Goal: Task Accomplishment & Management: Manage account settings

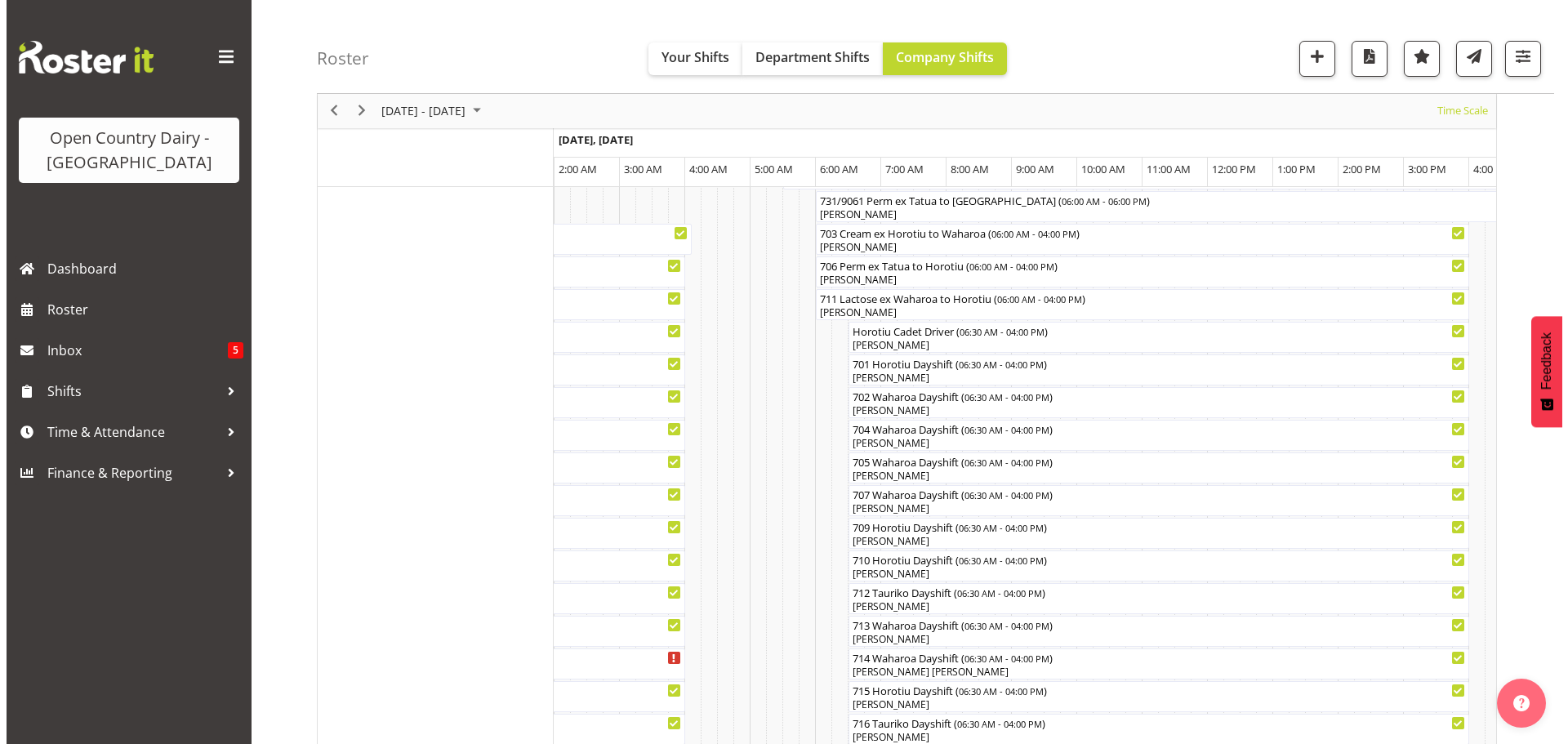
scroll to position [29, 0]
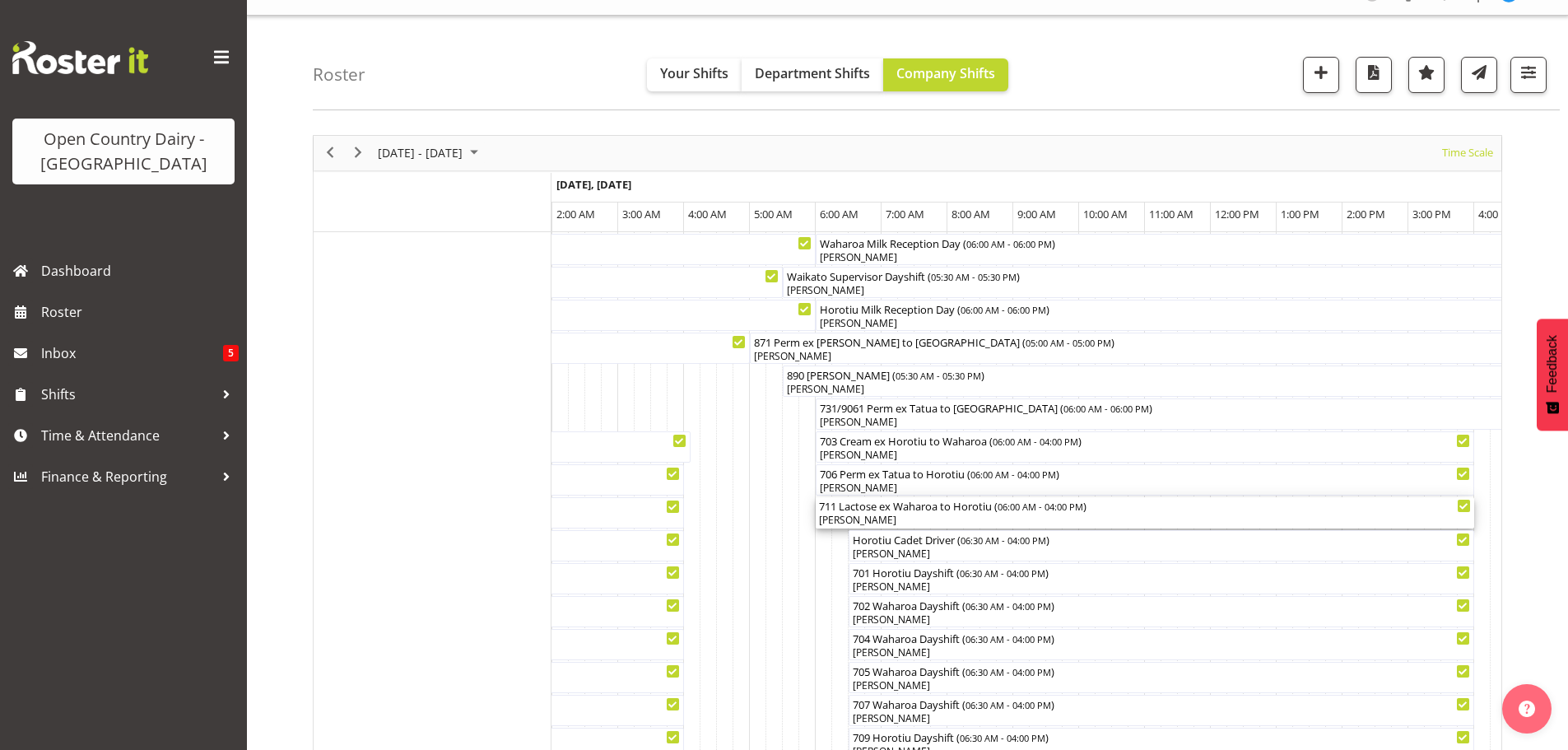
click at [872, 517] on div "[PERSON_NAME]" at bounding box center [1145, 519] width 652 height 15
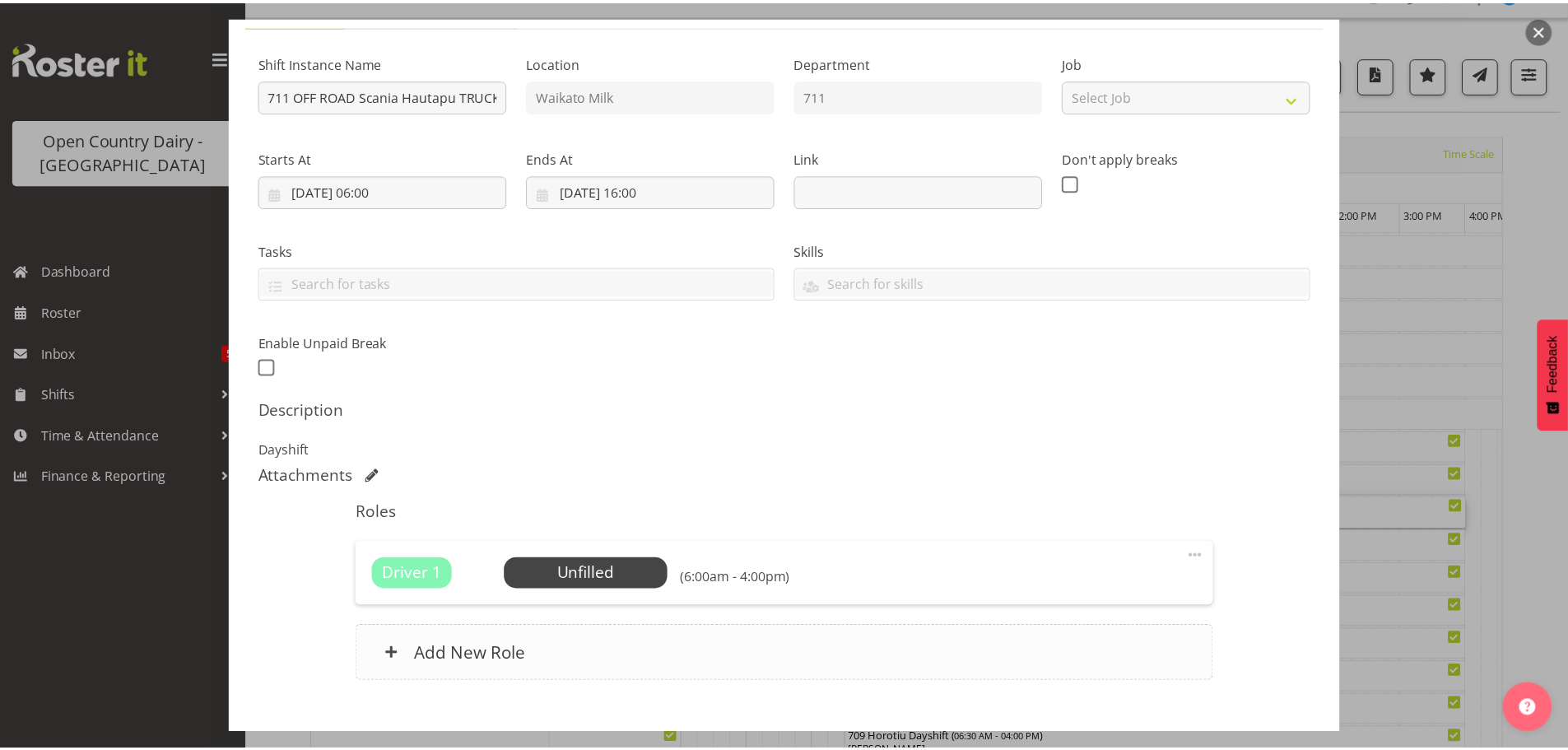
scroll to position [235, 0]
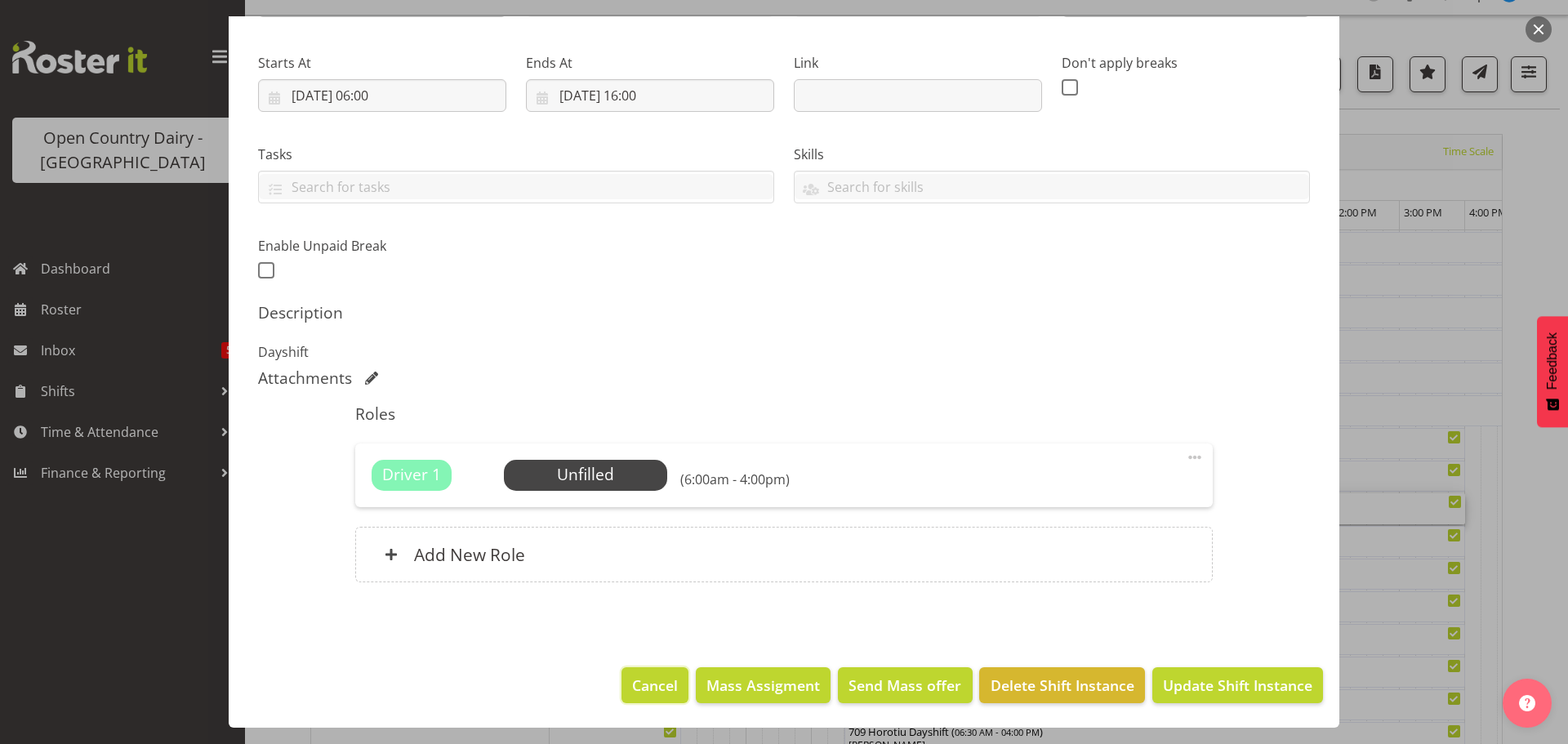
click at [632, 684] on span "Cancel" at bounding box center [655, 685] width 46 height 22
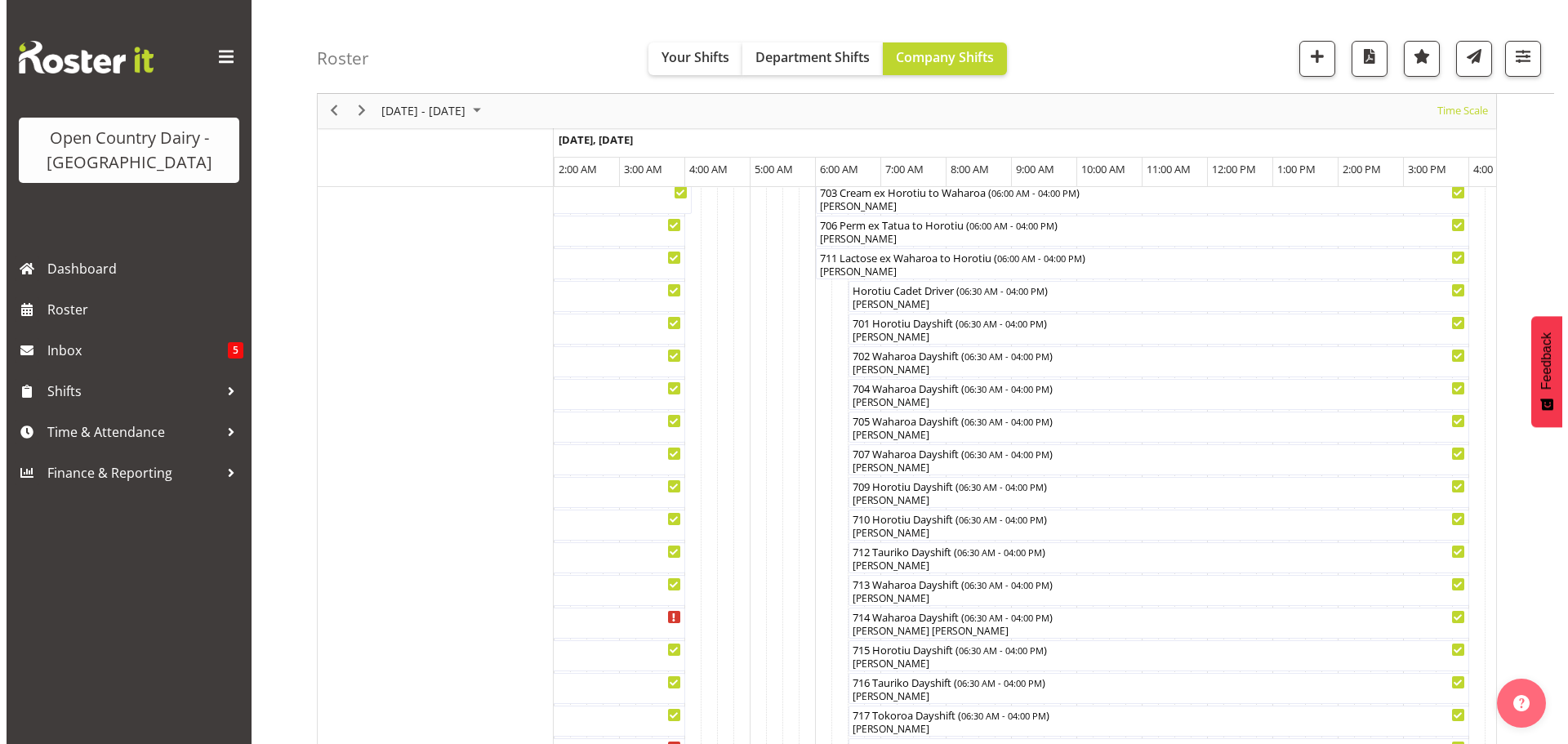
scroll to position [0, 0]
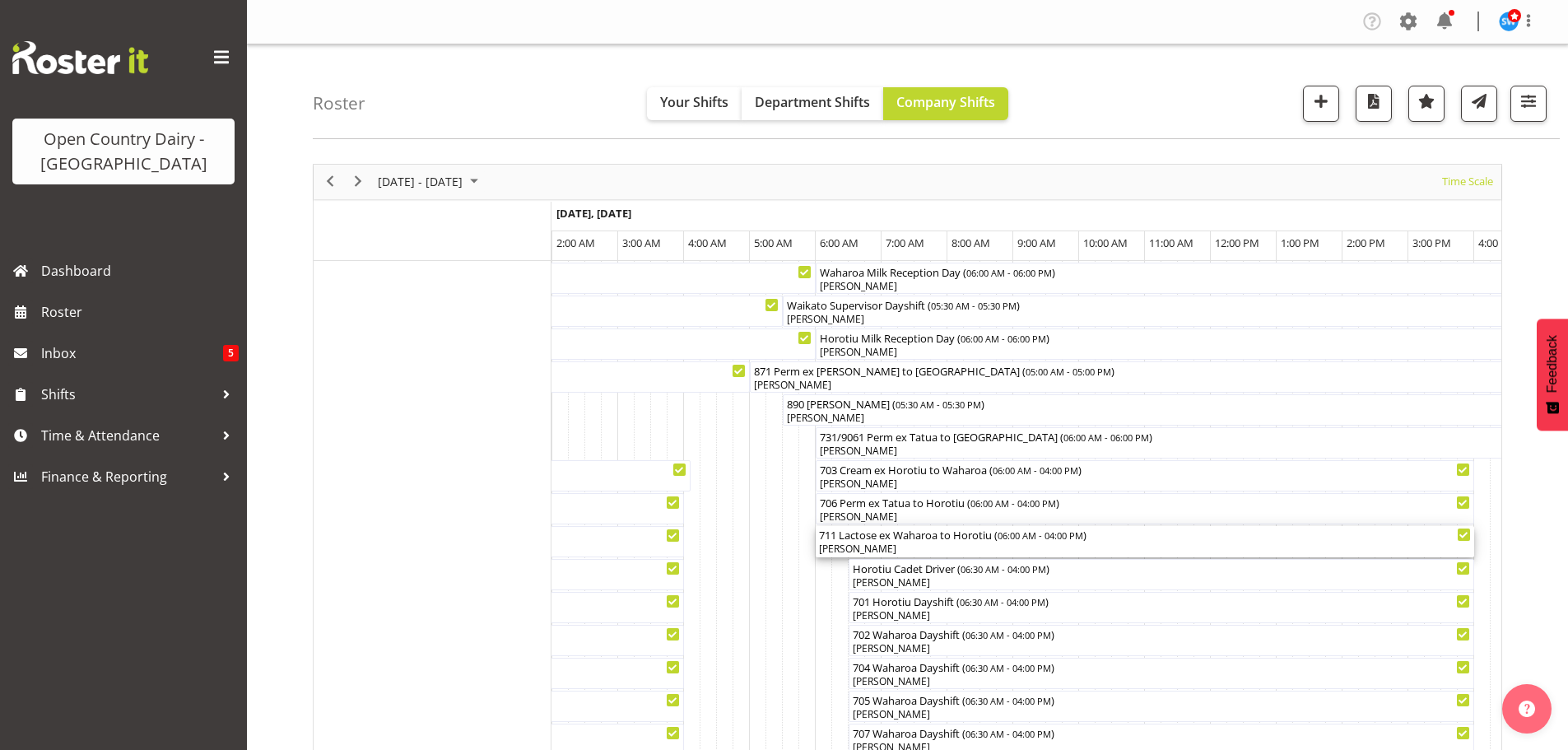
click at [914, 540] on div "711 Lactose ex Waharoa to Horotiu ( 06:00 AM - 04:00 PM )" at bounding box center [1145, 534] width 652 height 17
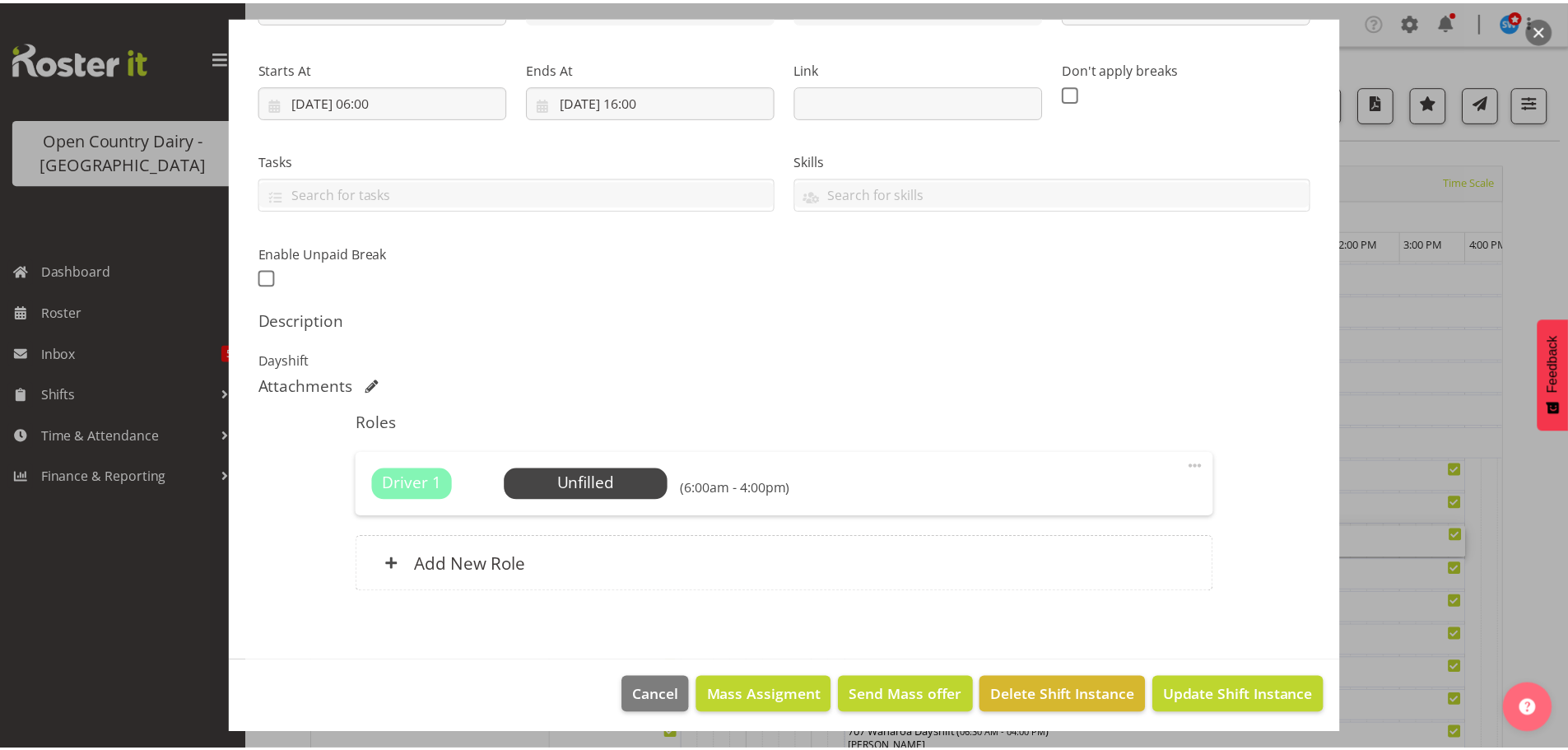
scroll to position [235, 0]
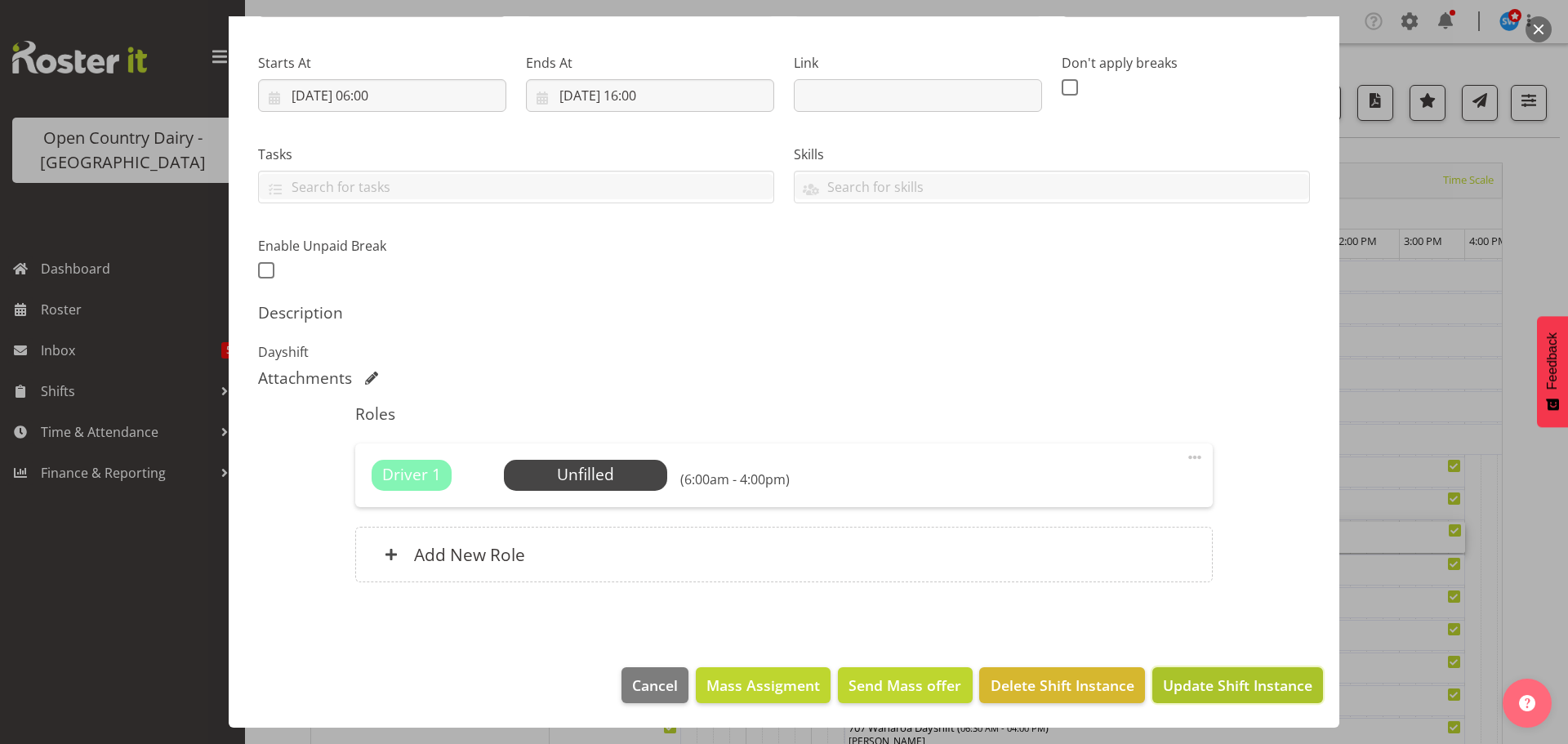
click at [1182, 679] on span "Update Shift Instance" at bounding box center [1238, 685] width 149 height 22
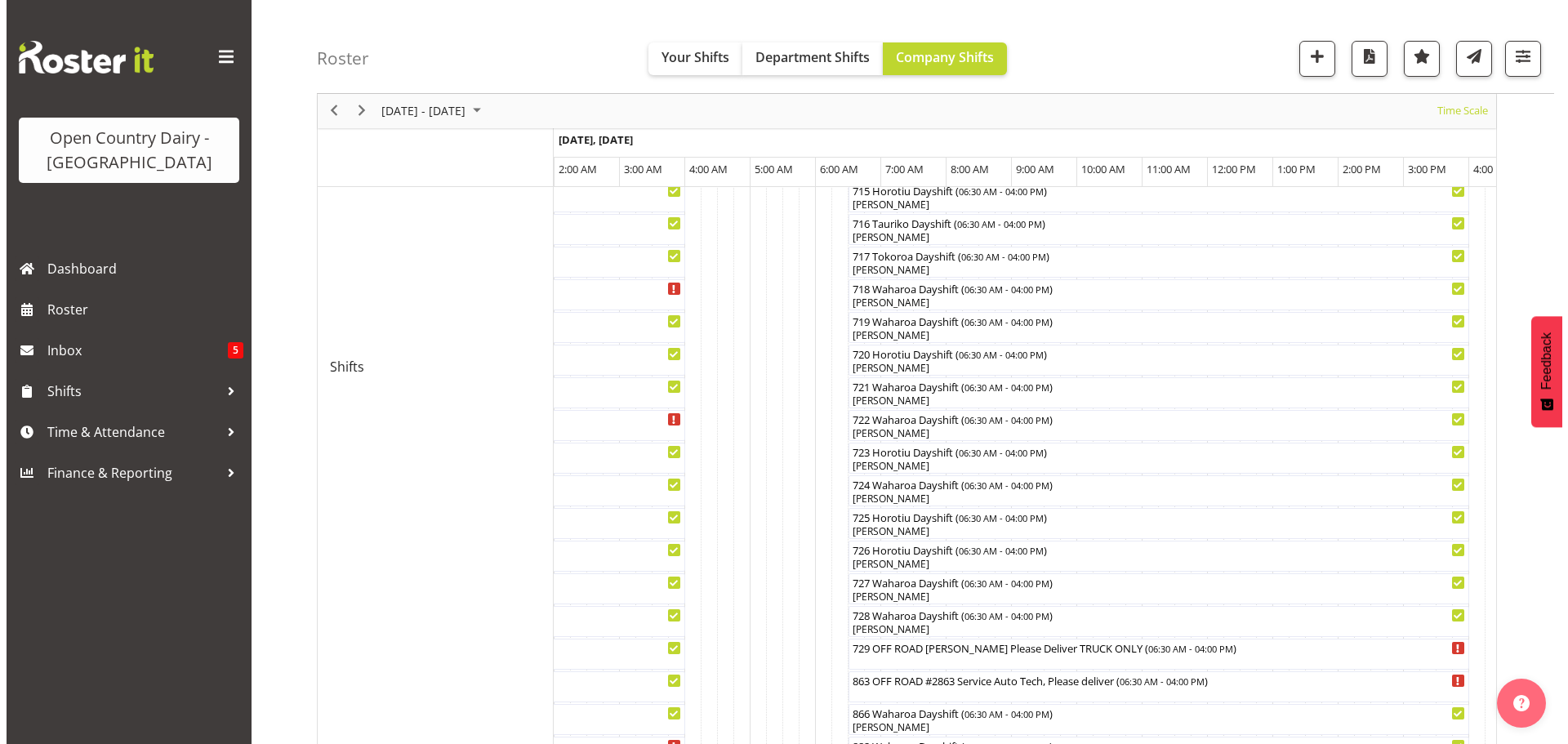
scroll to position [734, 0]
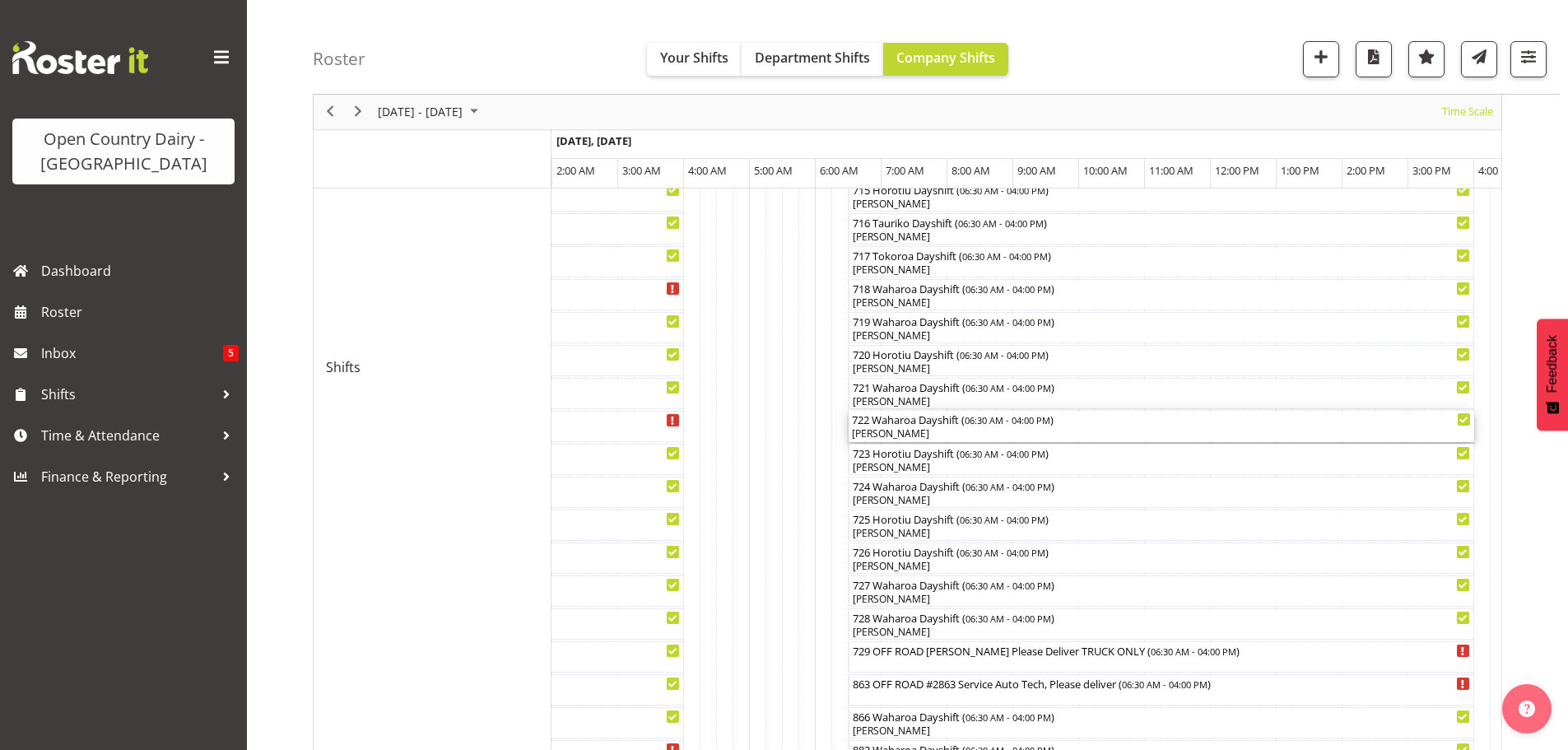
click at [930, 426] on div "722 Waharoa Dayshift ( 06:30 AM - 04:00 PM ) Gerard Cavanagh" at bounding box center [1162, 426] width 619 height 32
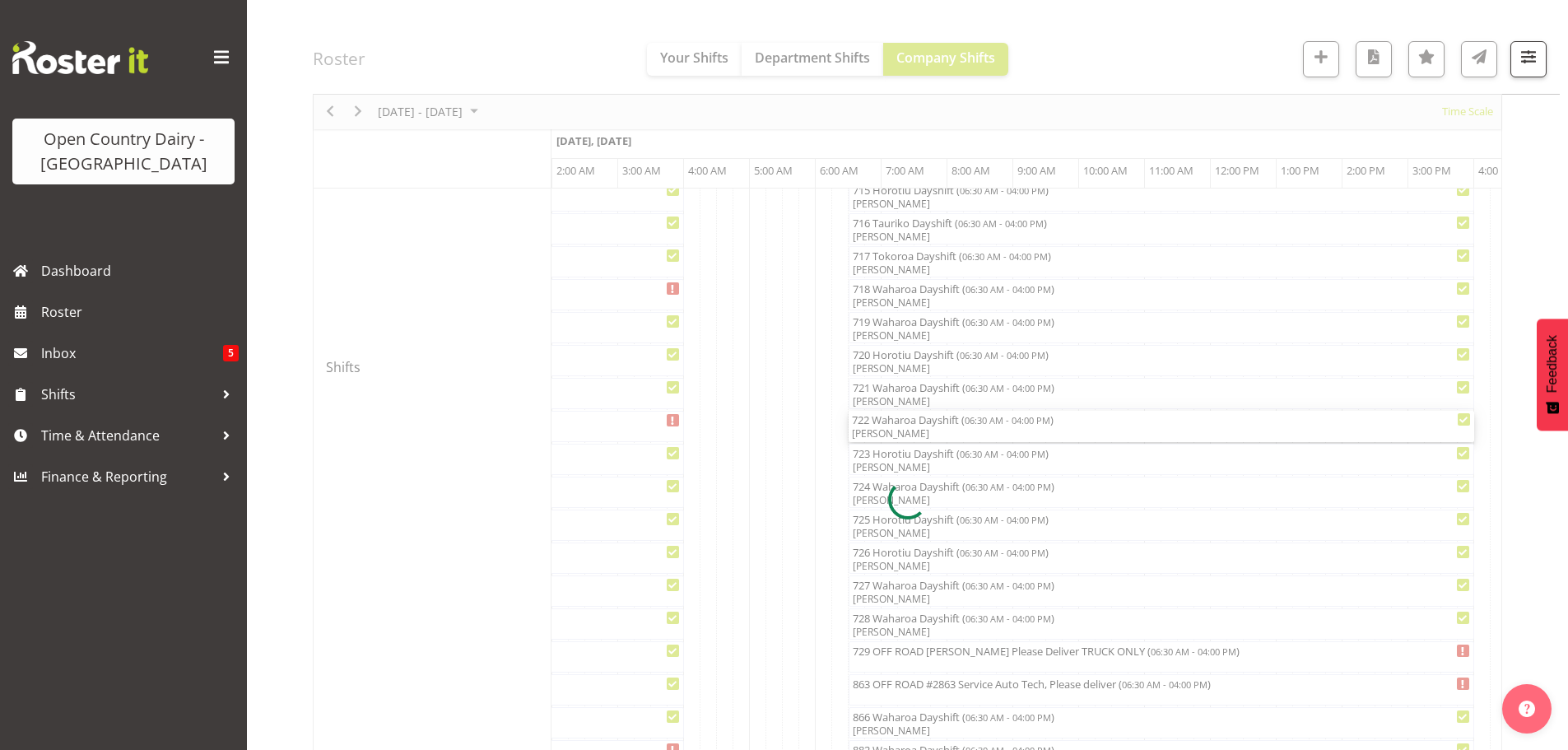
select select "8"
select select "2025"
select select "6"
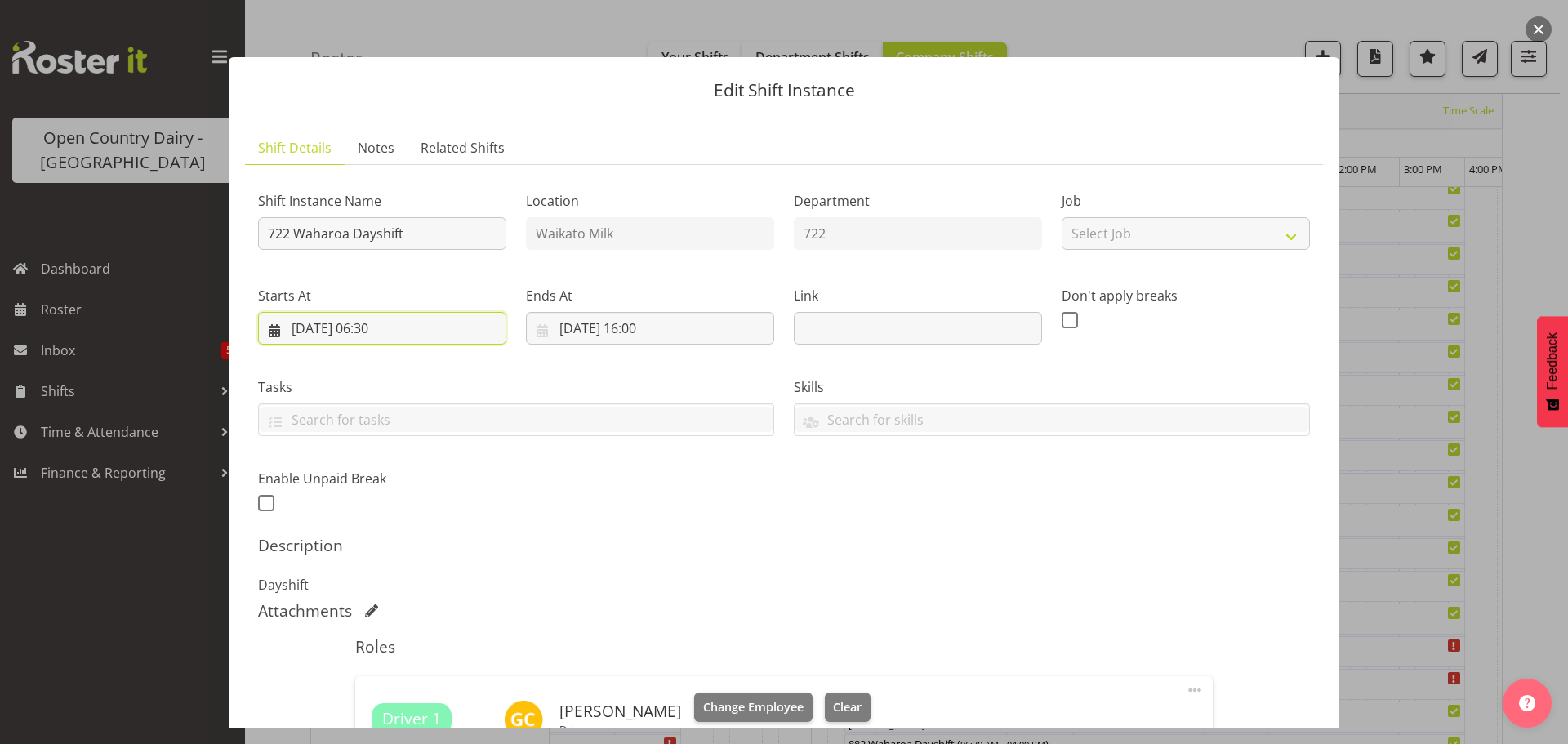
click at [392, 321] on input "18/09/2025, 06:30" at bounding box center [381, 327] width 248 height 32
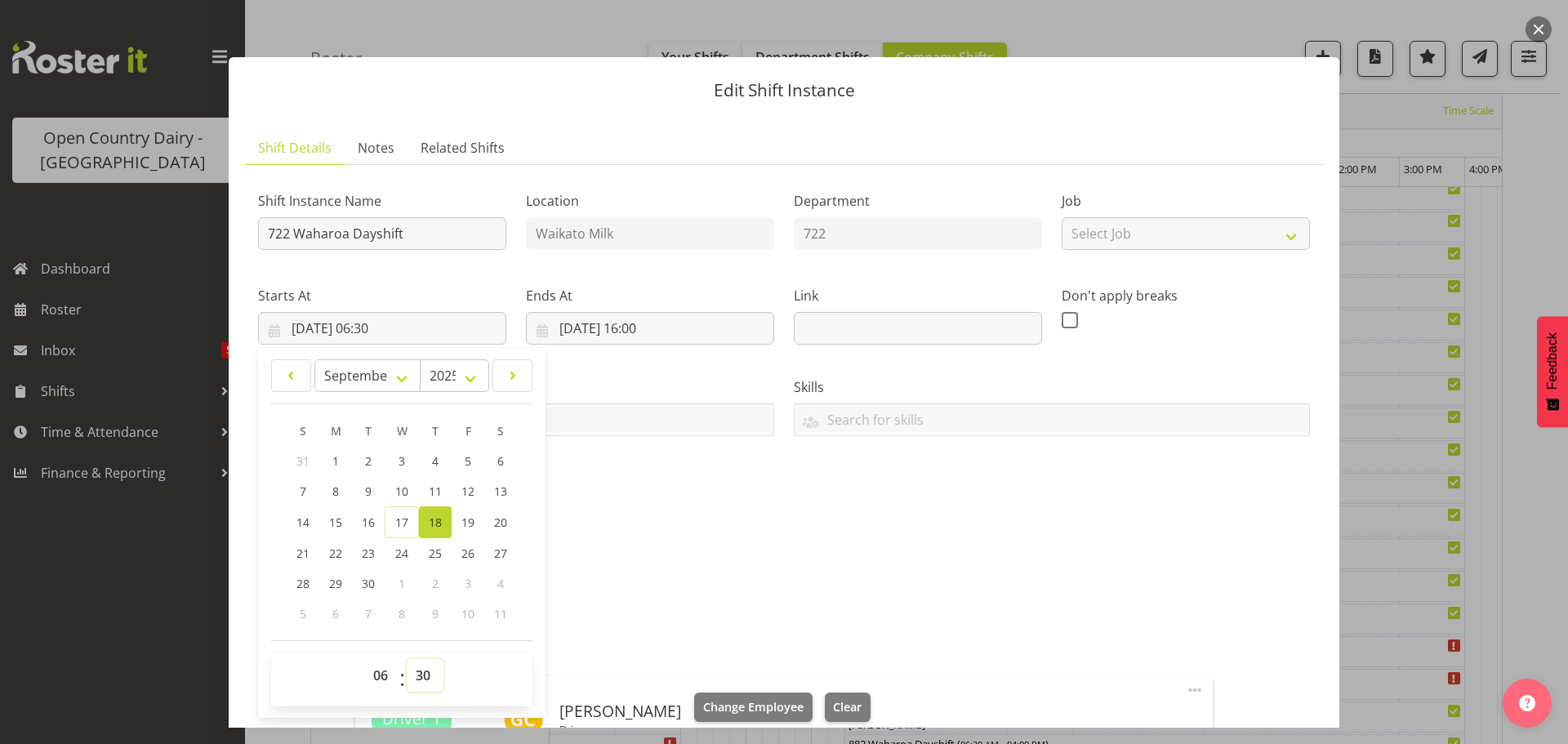
click at [422, 674] on select "00 01 02 03 04 05 06 07 08 09 10 11 12 13 14 15 16 17 18 19 20 21 22 23 24 25 2…" at bounding box center [425, 674] width 36 height 32
select select "0"
click at [407, 658] on select "00 01 02 03 04 05 06 07 08 09 10 11 12 13 14 15 16 17 18 19 20 21 22 23 24 25 2…" at bounding box center [425, 674] width 36 height 32
click at [426, 670] on select "00 01 02 03 04 05 06 07 08 09 10 11 12 13 14 15 16 17 18 19 20 21 22 23 24 25 2…" at bounding box center [425, 674] width 36 height 32
type input "18/09/2025, 06:00"
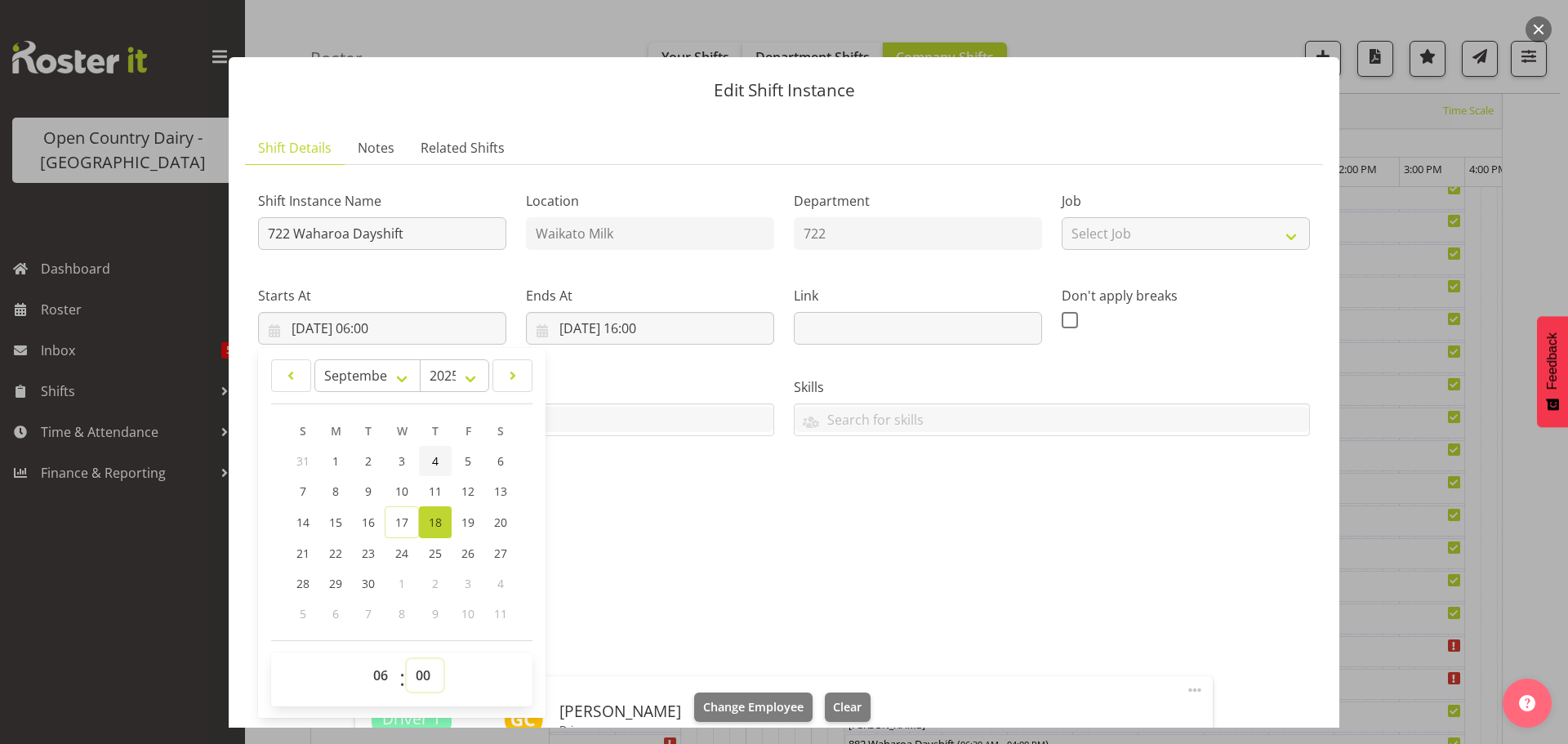
click at [407, 658] on select "00 01 02 03 04 05 06 07 08 09 10 11 12 13 14 15 16 17 18 19 20 21 22 23 24 25 2…" at bounding box center [425, 674] width 36 height 32
click at [416, 233] on input "722 Waharoa Dayshift" at bounding box center [381, 233] width 248 height 32
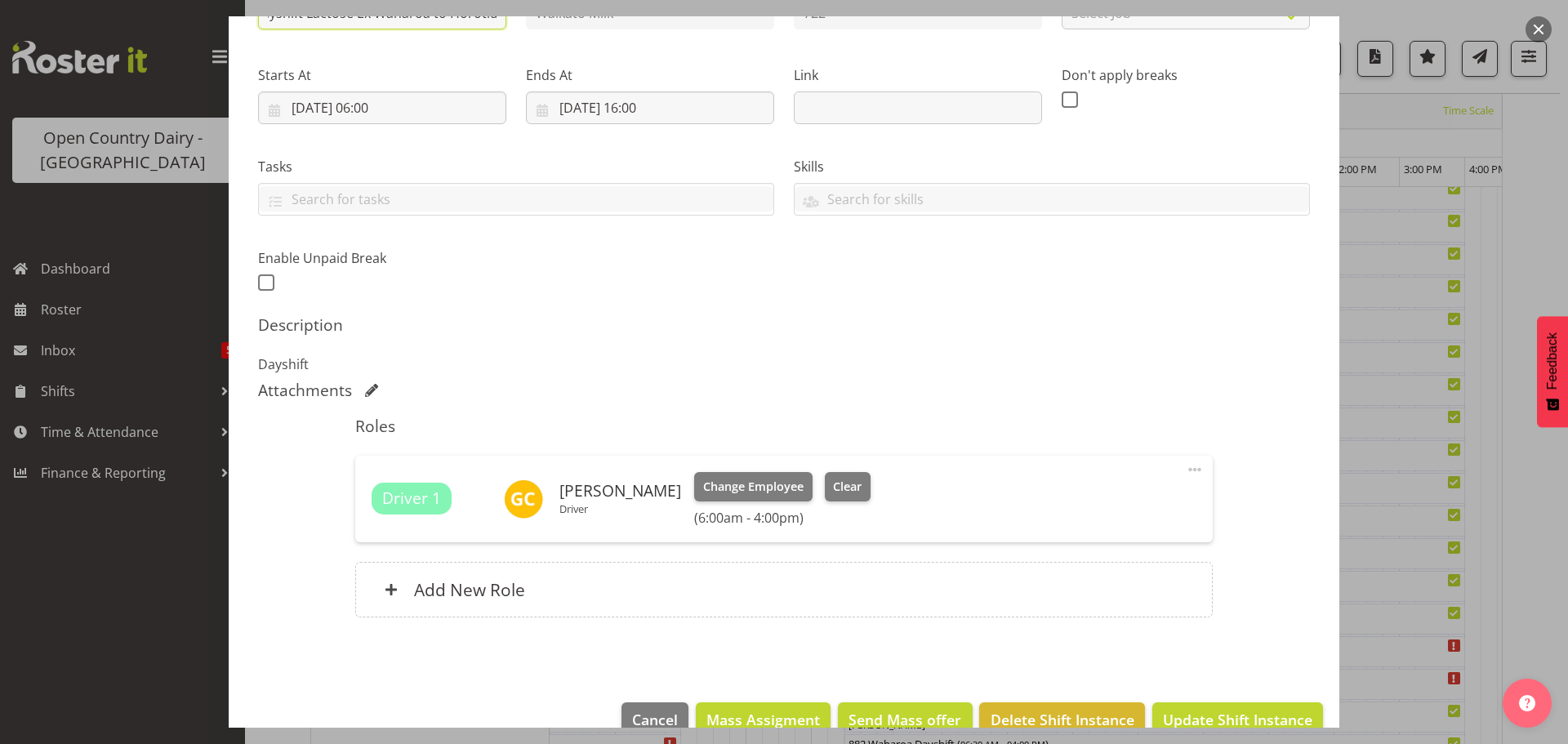
scroll to position [256, 0]
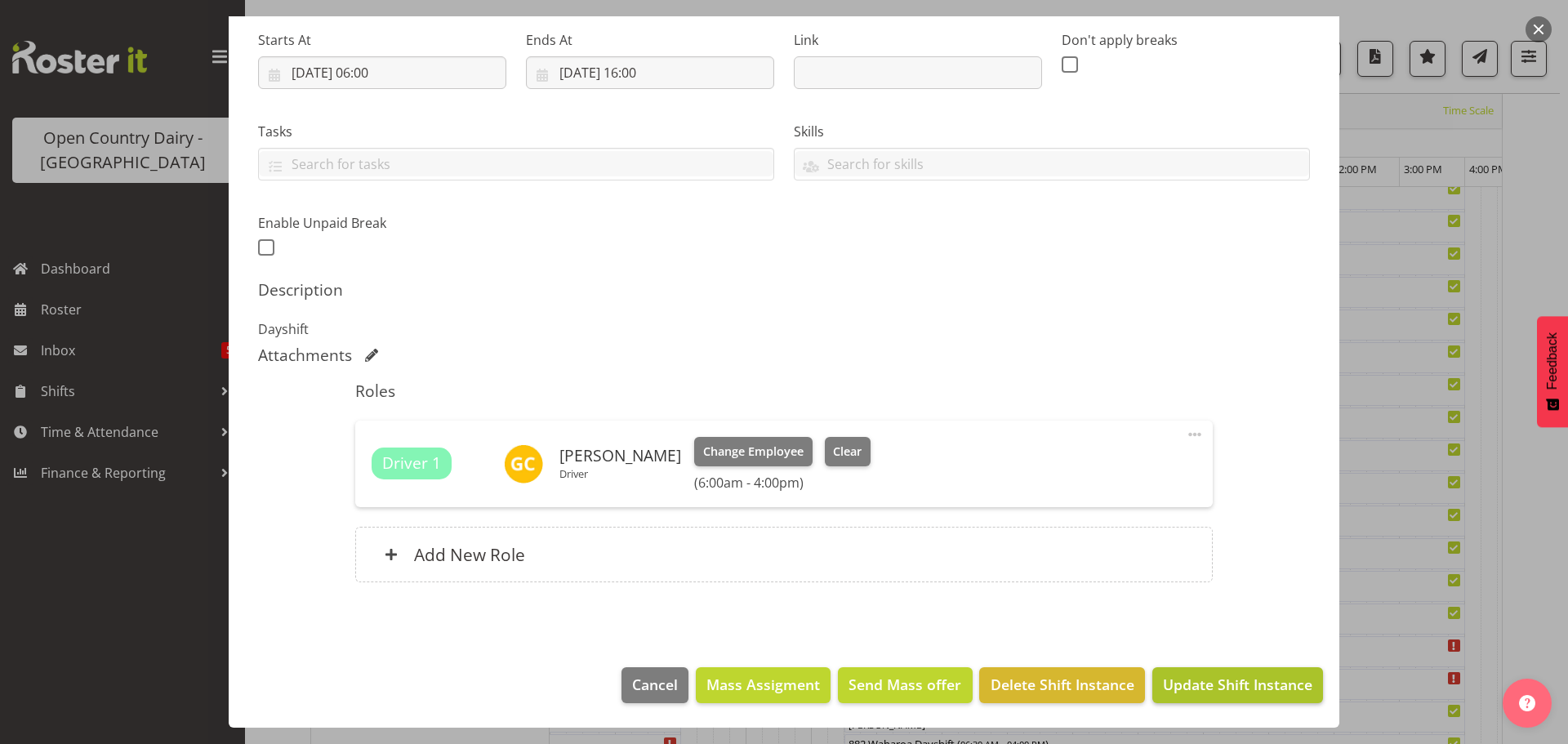
type input "722 Waharoa Dayshift Lactose Ex Waharoa to Horotiu"
drag, startPoint x: 1219, startPoint y: 680, endPoint x: 1139, endPoint y: 667, distance: 81.0
click at [1217, 680] on span "Update Shift Instance" at bounding box center [1238, 684] width 149 height 22
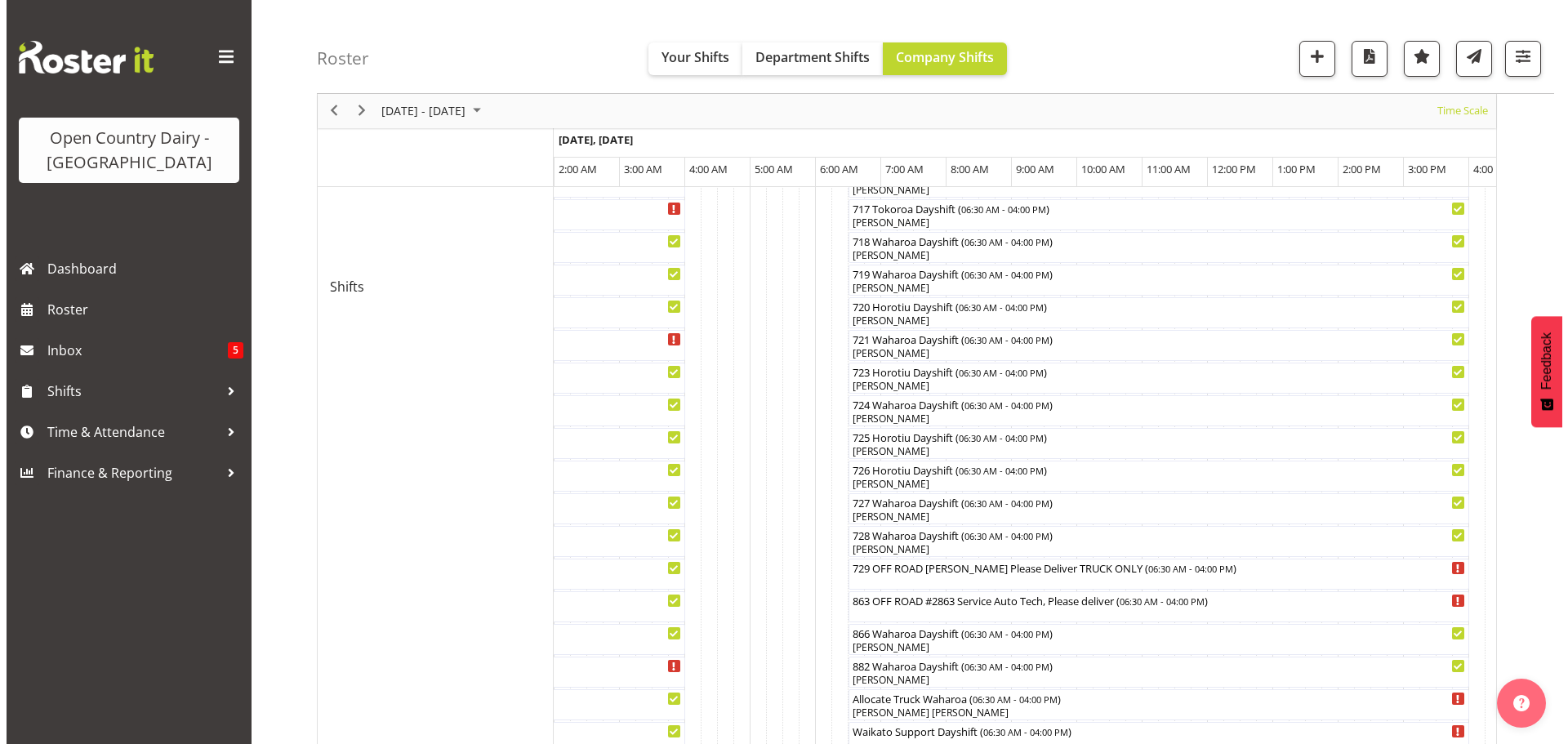
scroll to position [817, 0]
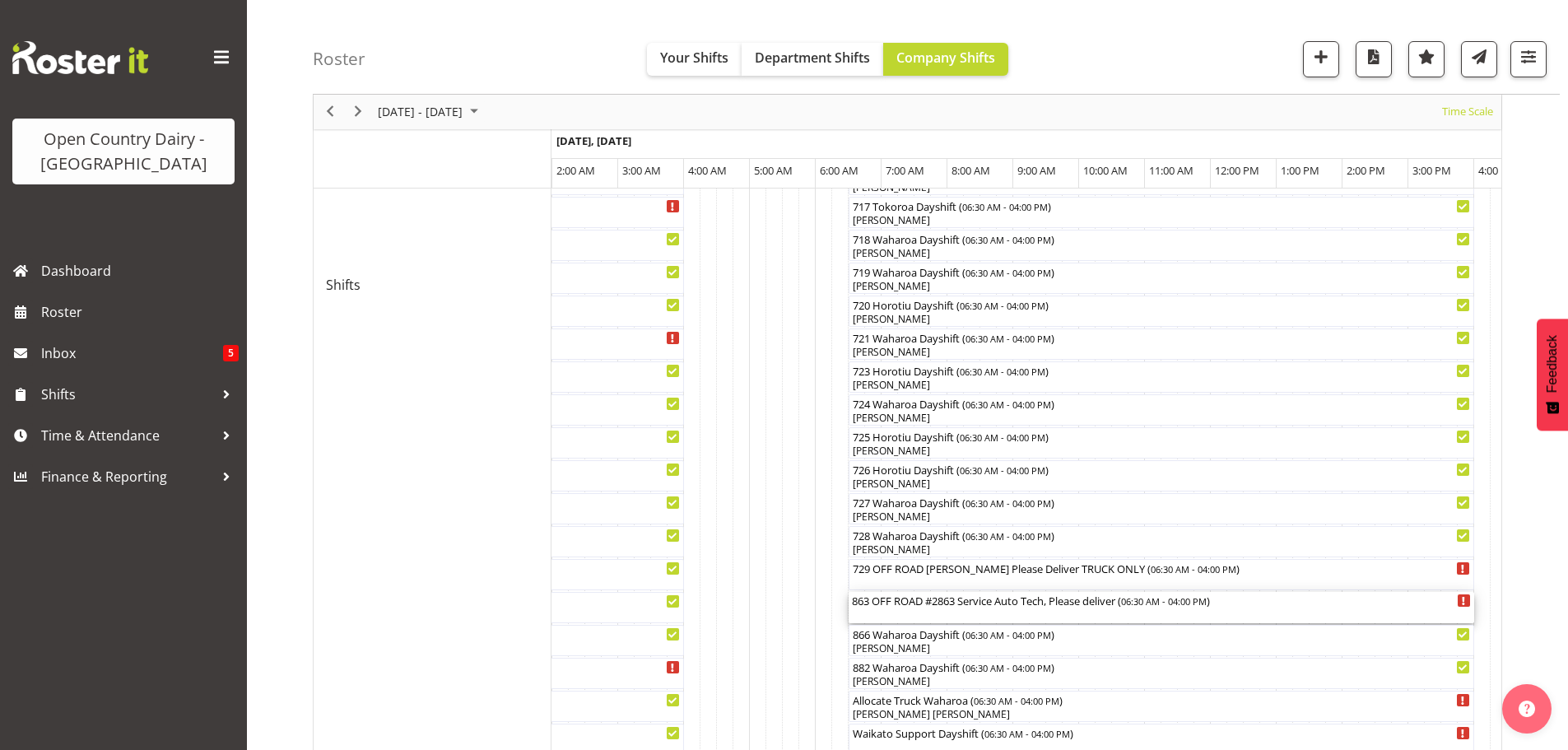
click at [963, 609] on div "863 OFF ROAD #2863 Service Auto Tech, Please deliver ( 06:30 AM - 04:00 PM )" at bounding box center [1162, 607] width 619 height 32
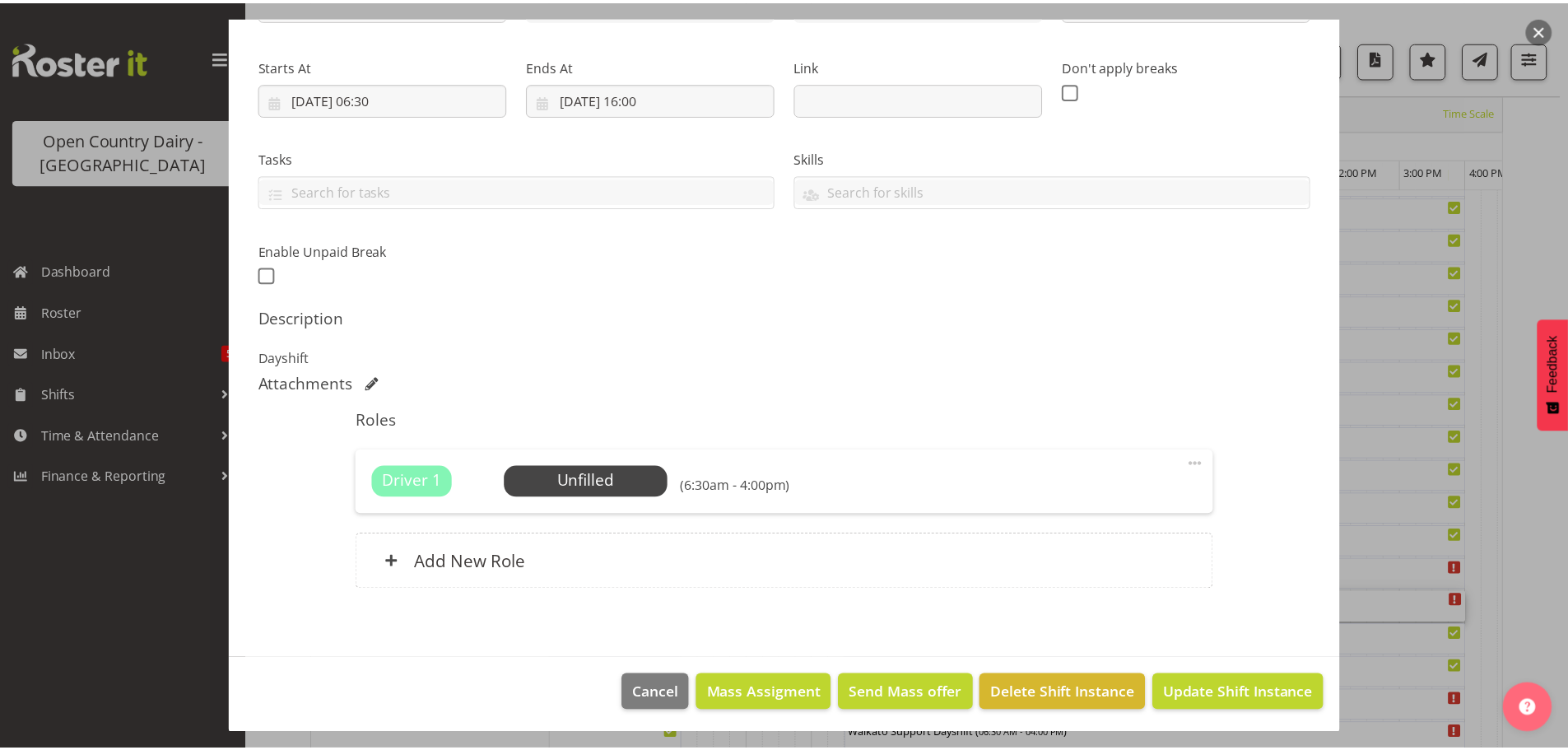
scroll to position [235, 0]
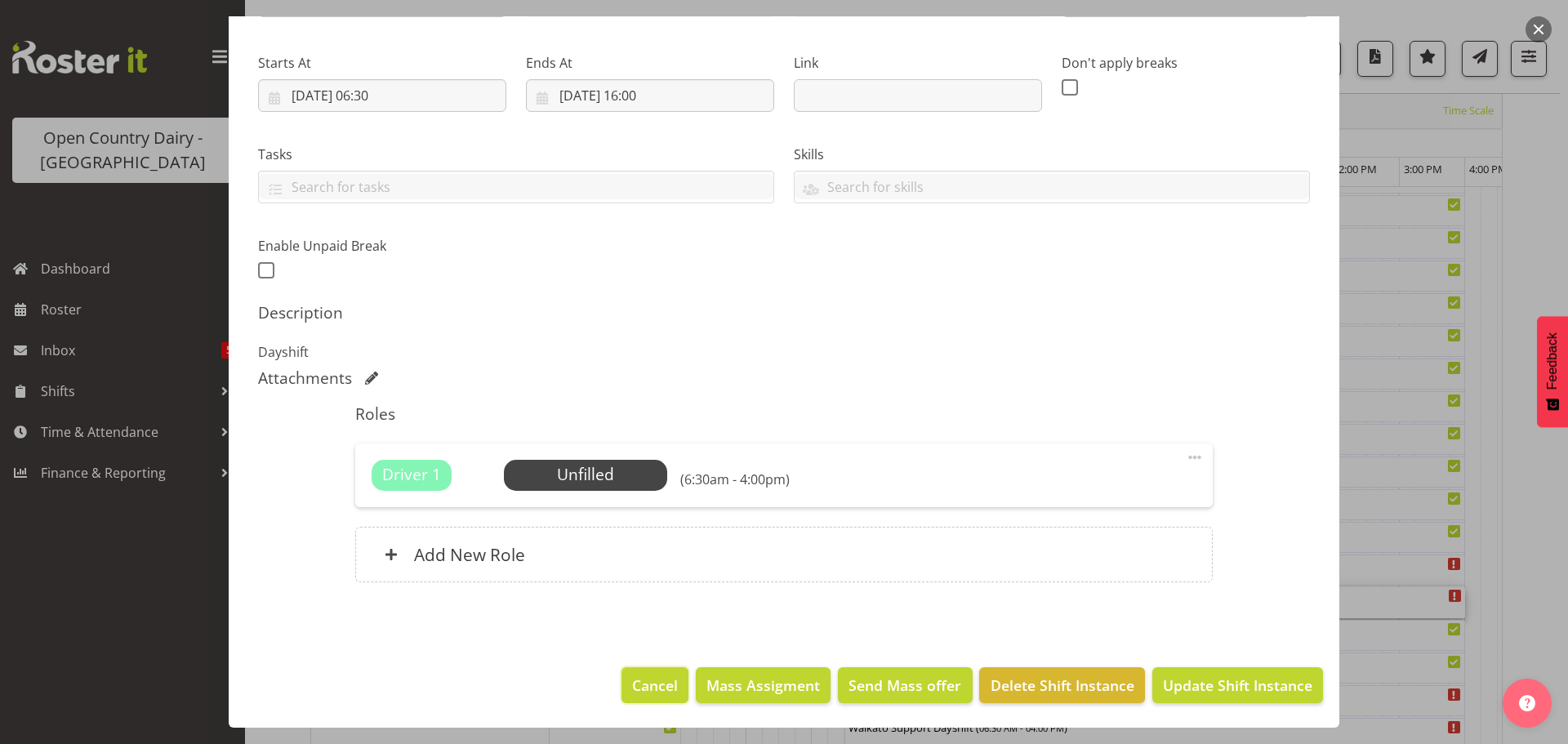
click at [622, 679] on button "Cancel" at bounding box center [655, 685] width 67 height 36
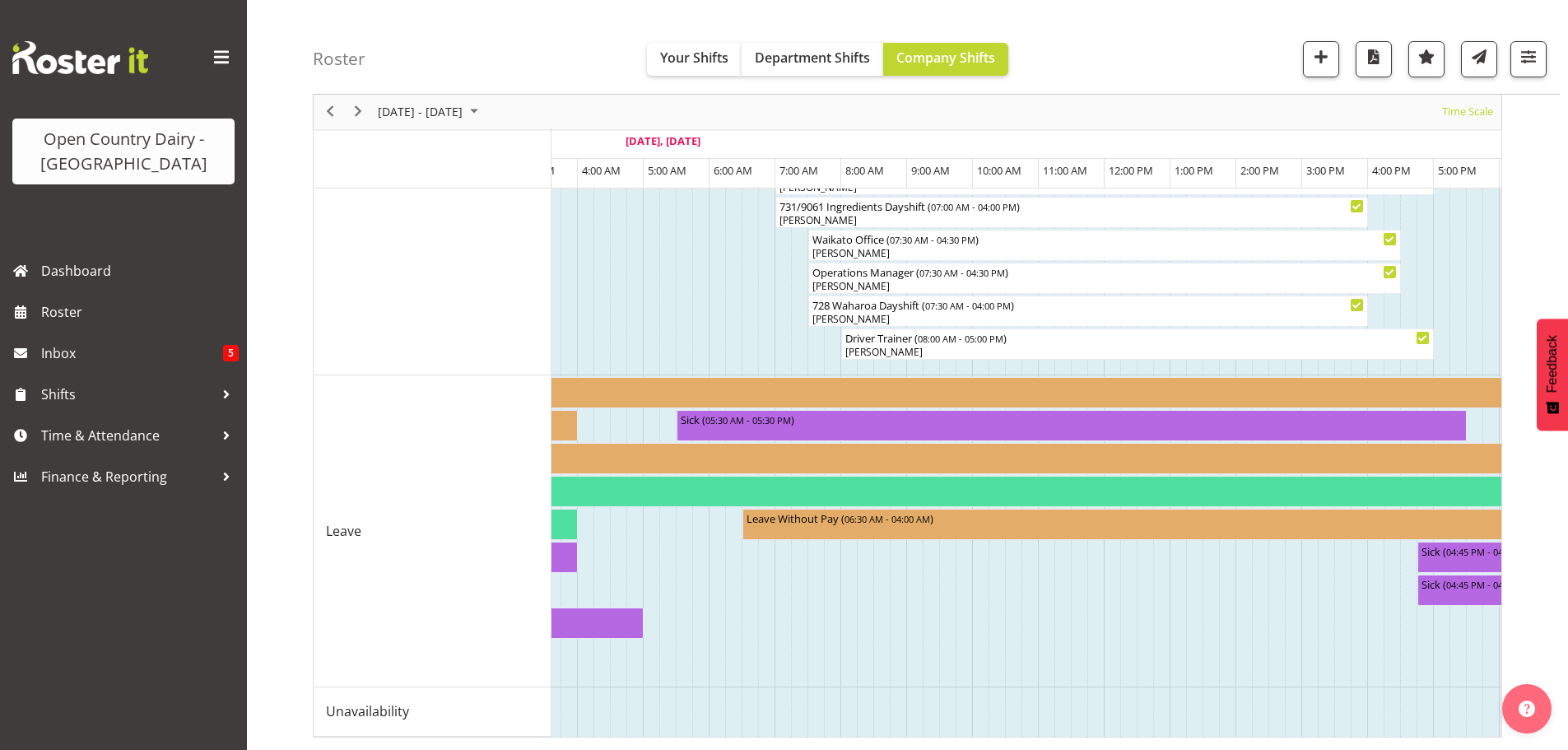
scroll to position [0, 3655]
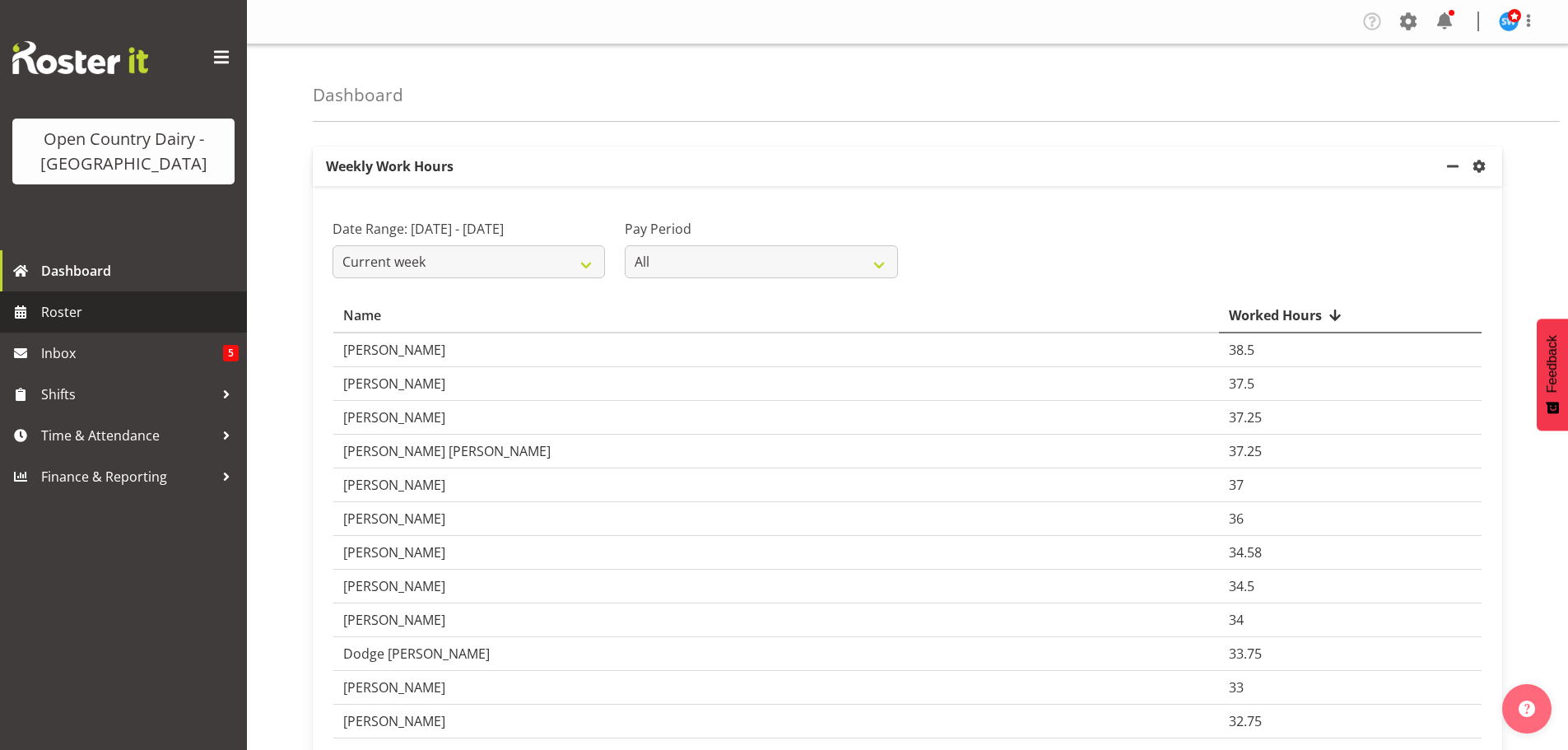
click at [87, 308] on span "Roster" at bounding box center [140, 311] width 197 height 25
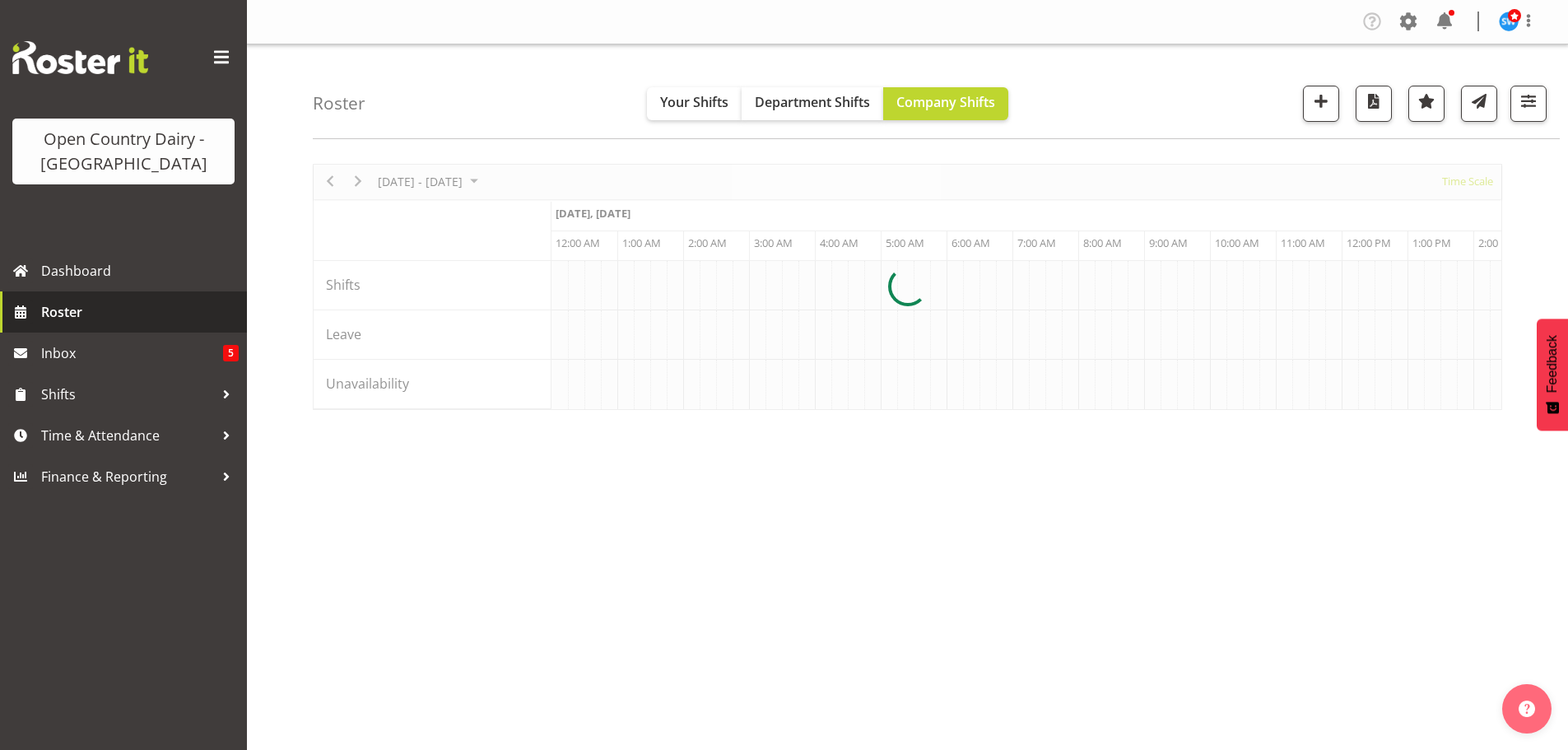
scroll to position [0, 3161]
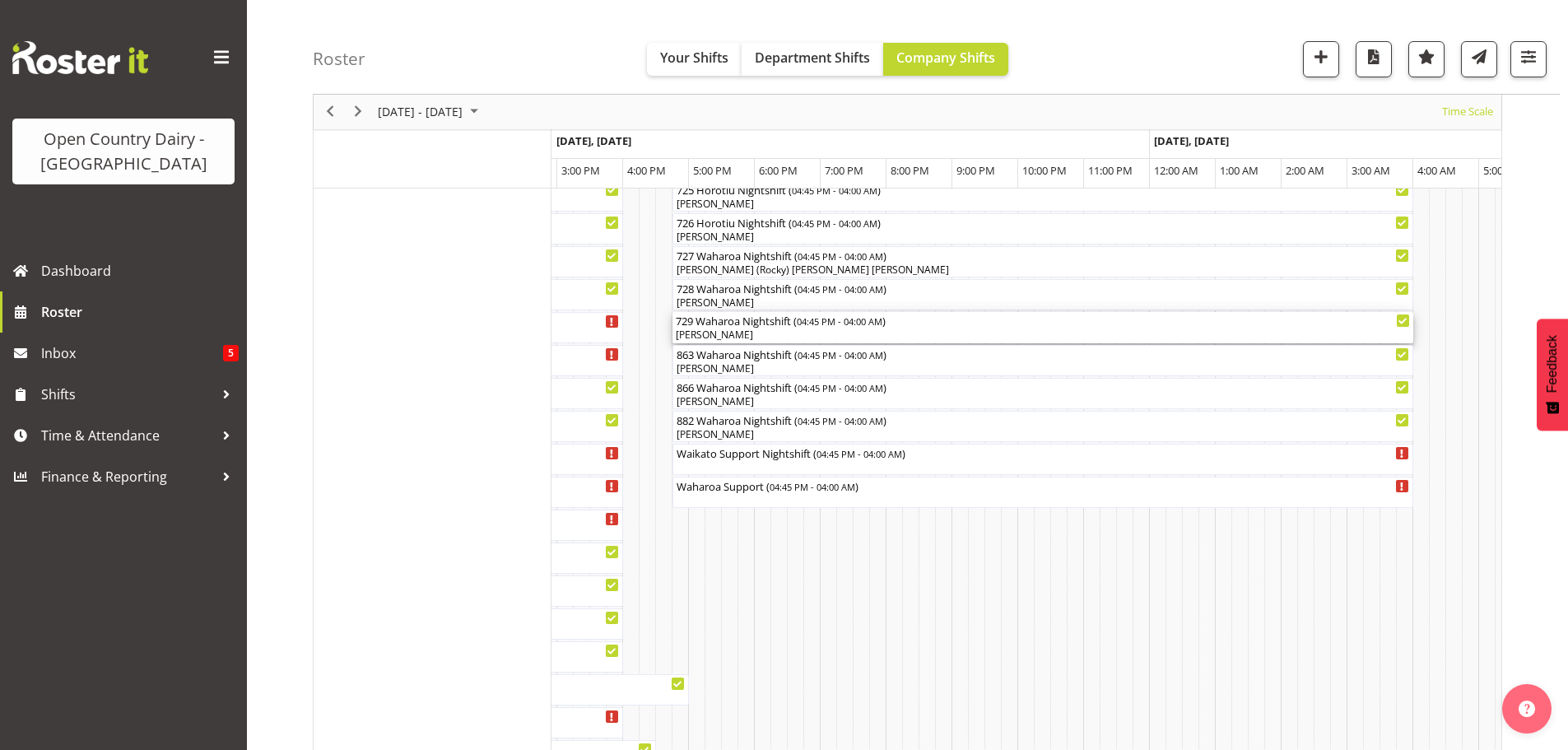
click at [739, 330] on div "[PERSON_NAME]" at bounding box center [1043, 335] width 734 height 15
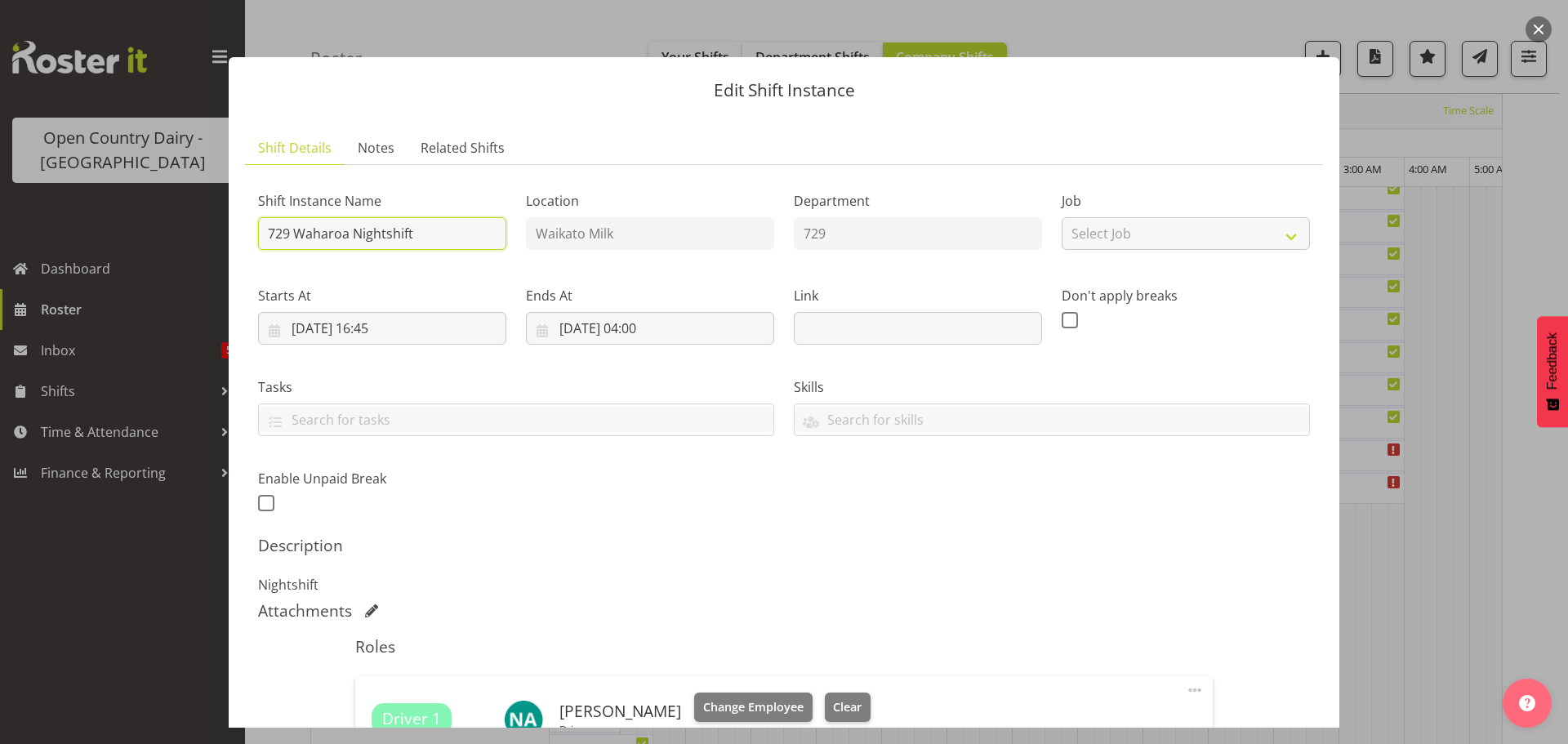
click at [348, 236] on input "729 Waharoa Nightshift" at bounding box center [381, 233] width 248 height 32
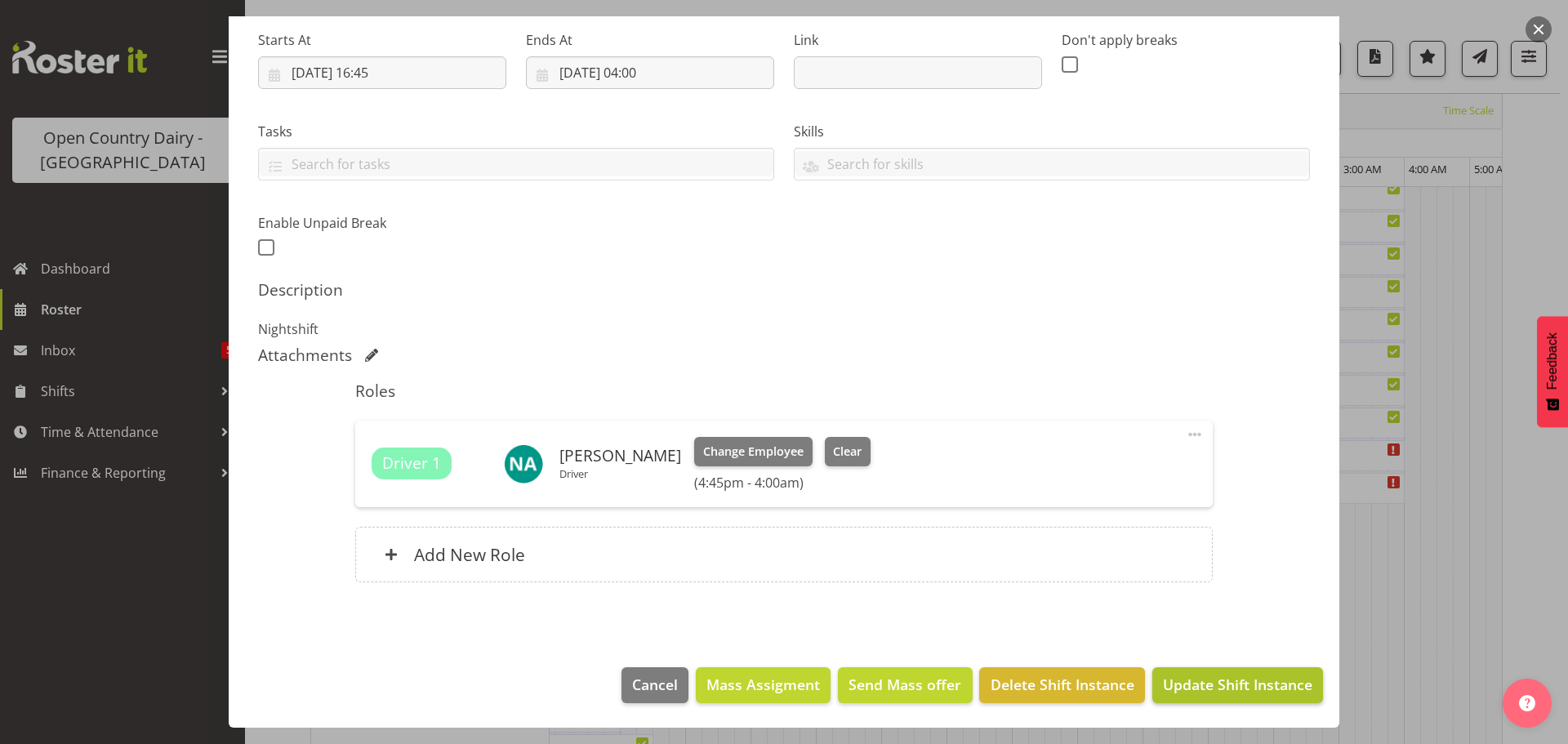
type input "729 Horotiu Nightshift"
click at [1194, 686] on span "Update Shift Instance" at bounding box center [1238, 684] width 149 height 22
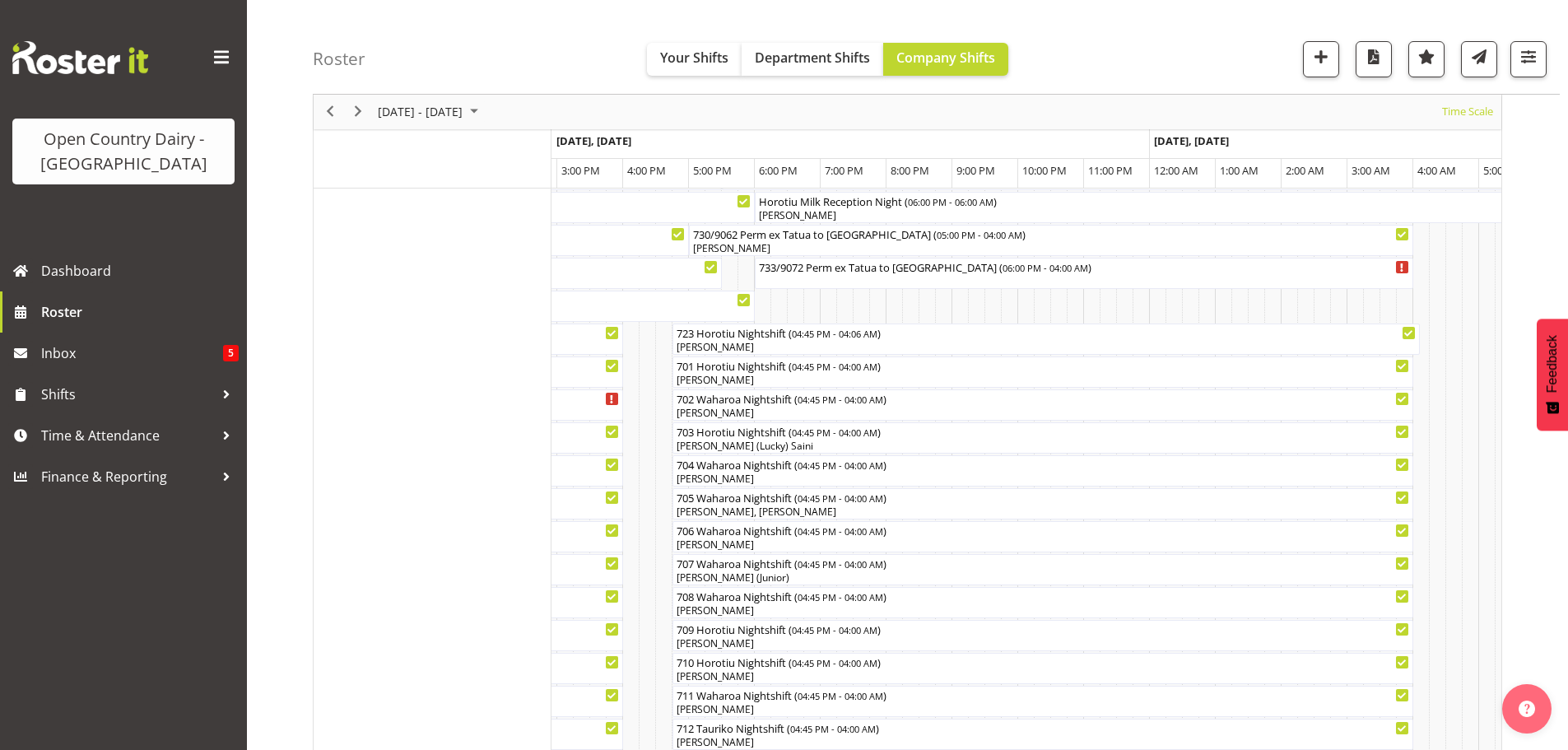
scroll to position [60, 0]
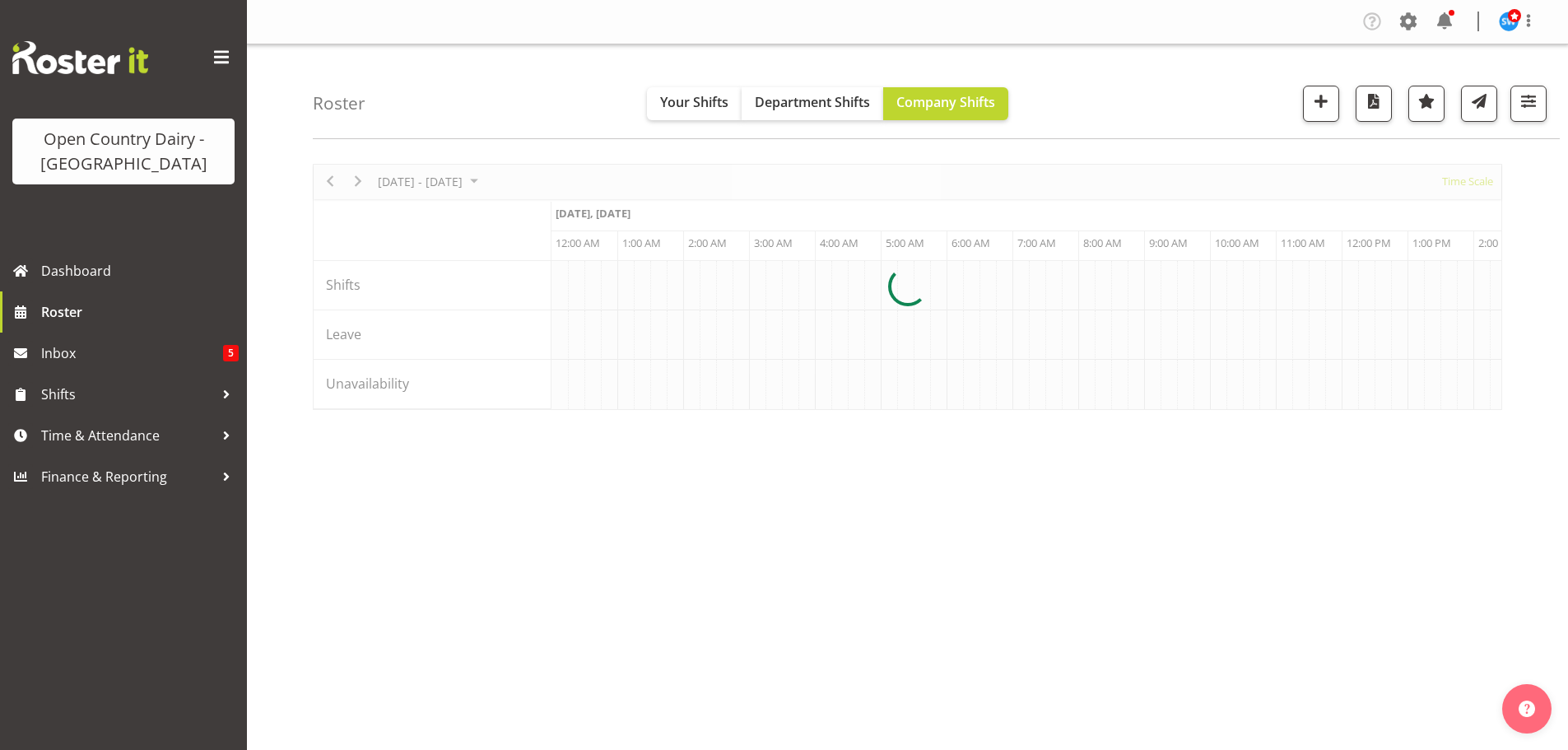
scroll to position [0, 3161]
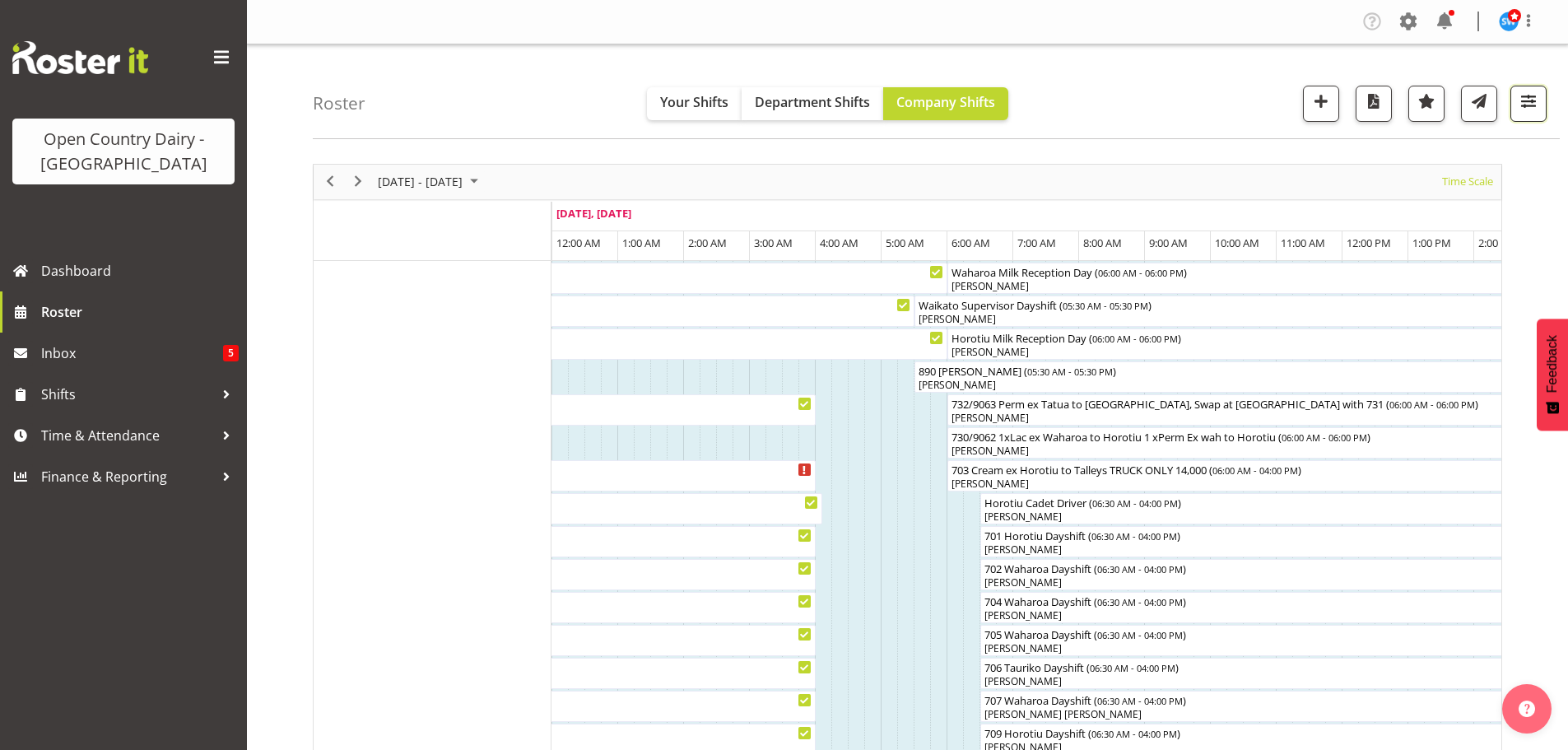
click at [1525, 99] on span "button" at bounding box center [1528, 101] width 22 height 22
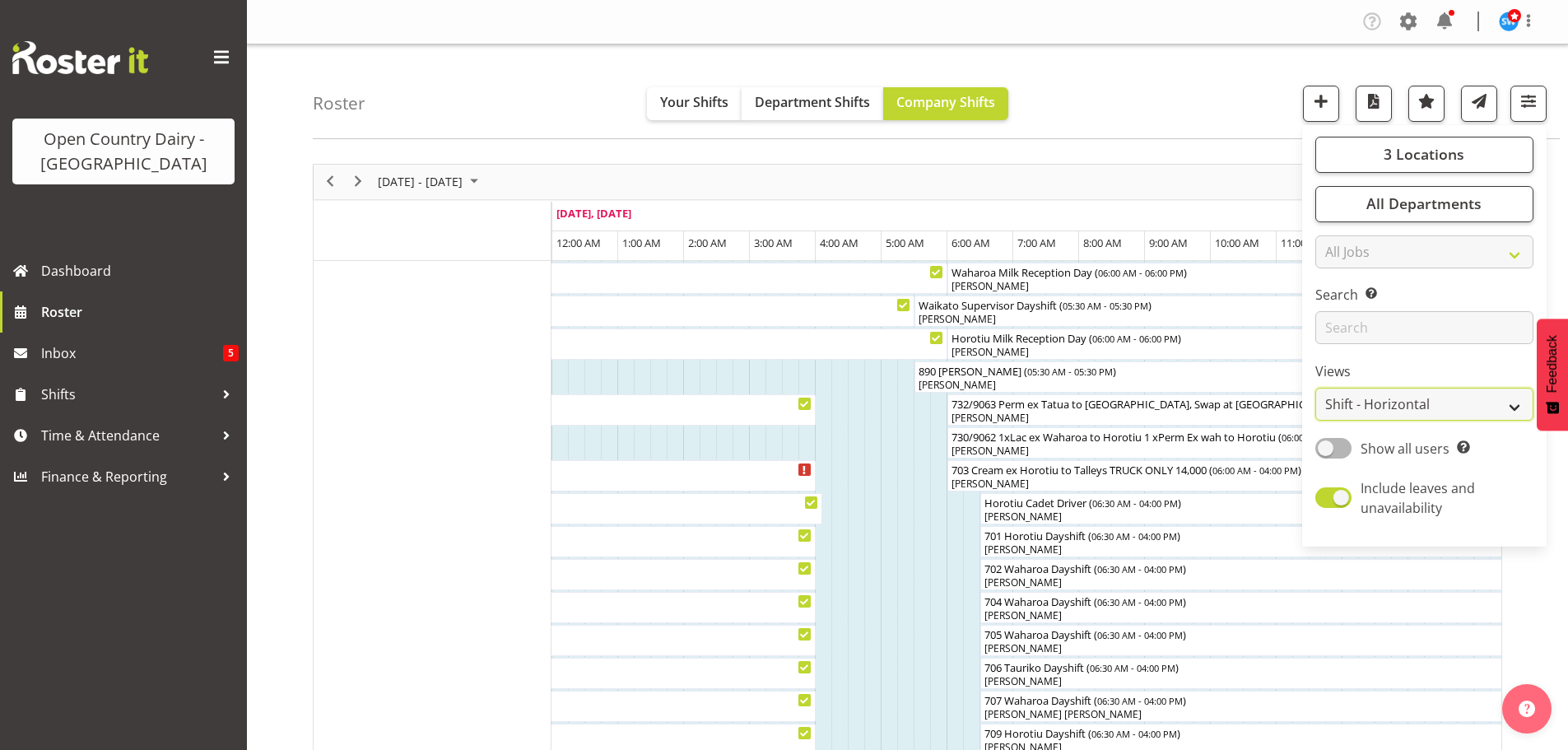
click at [1393, 405] on select "Staff Role Shift - Horizontal Shift - Vertical Staff - Location" at bounding box center [1424, 403] width 218 height 33
select select "staff"
click at [1316, 387] on select "Staff Role Shift - Horizontal Shift - Vertical Staff - Location" at bounding box center [1424, 403] width 218 height 33
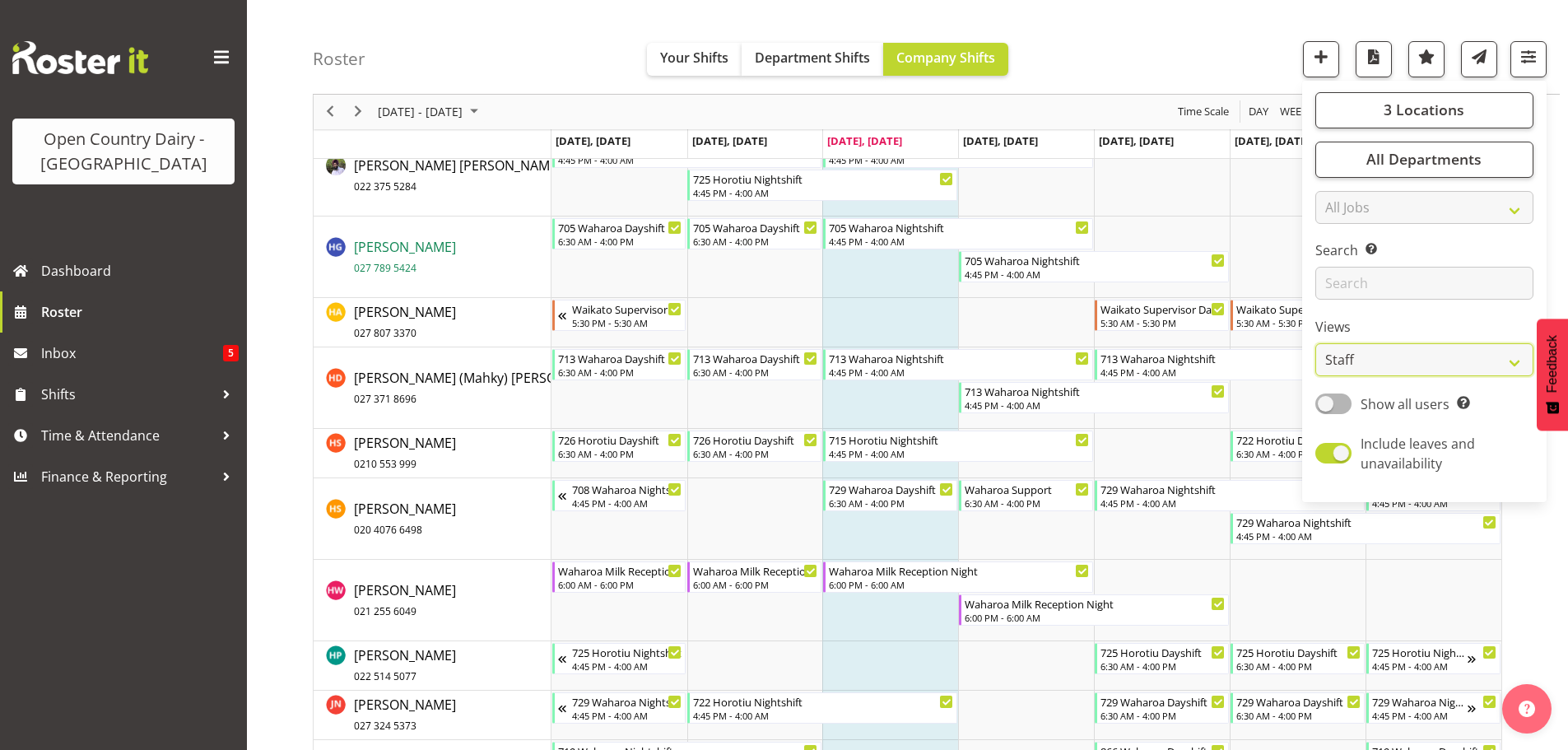
scroll to position [5101, 0]
